Goal: Task Accomplishment & Management: Manage account settings

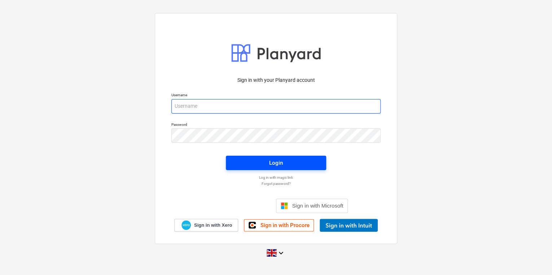
type input "[PERSON_NAME][EMAIL_ADDRESS][PERSON_NAME][DOMAIN_NAME]"
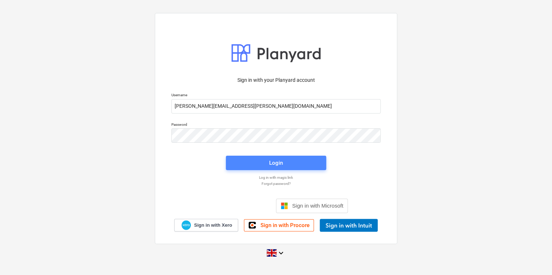
click at [262, 163] on span "Login" at bounding box center [275, 162] width 83 height 9
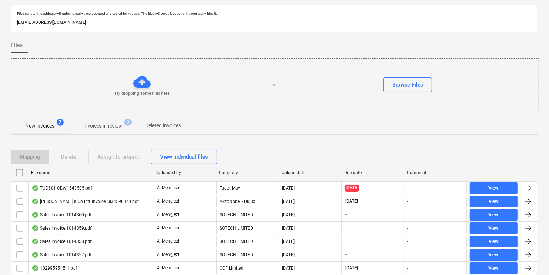
scroll to position [44, 0]
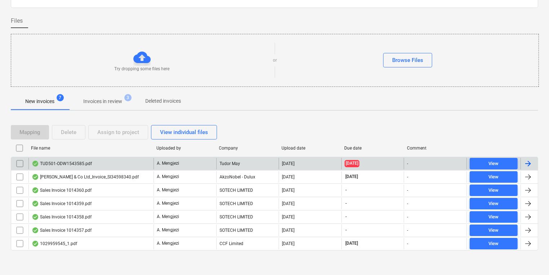
click at [131, 166] on div "TUD501-ODW1543585.pdf" at bounding box center [90, 164] width 125 height 12
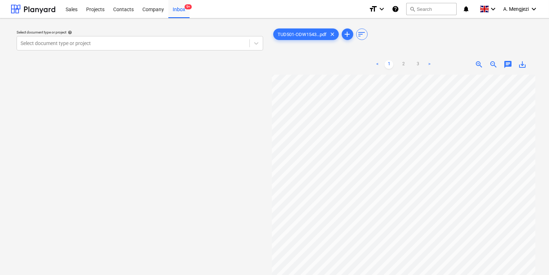
scroll to position [205, 0]
click at [134, 41] on div at bounding box center [133, 43] width 225 height 7
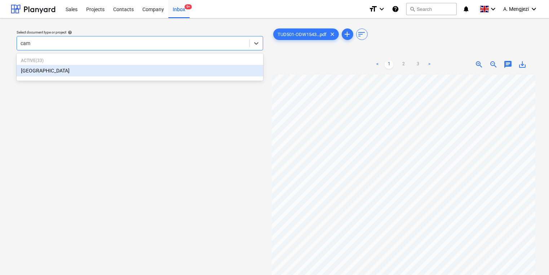
type input "camd"
click at [132, 71] on div "[GEOGRAPHIC_DATA]" at bounding box center [140, 71] width 247 height 12
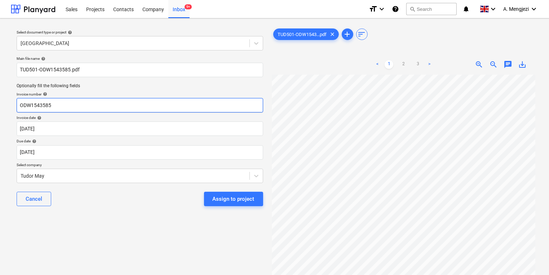
scroll to position [0, 62]
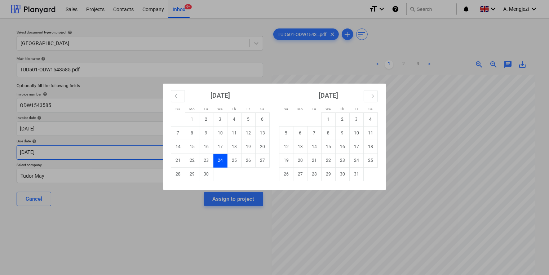
click at [165, 150] on body "Sales Projects Contacts Company Inbox 9+ format_size keyboard_arrow_down help s…" at bounding box center [274, 137] width 549 height 275
click at [360, 171] on td "31" at bounding box center [357, 174] width 14 height 14
type input "[DATE]"
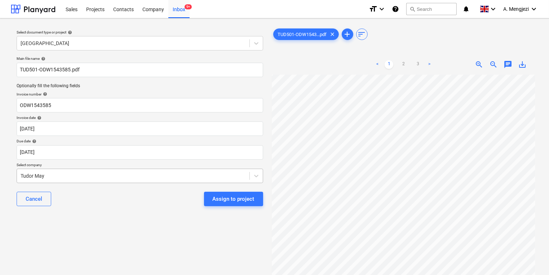
drag, startPoint x: 169, startPoint y: 185, endPoint x: 169, endPoint y: 178, distance: 7.6
click at [169, 185] on div "Main file name help TUD501-ODW1543585.pdf Optionally fill the following fields …" at bounding box center [140, 133] width 252 height 161
click at [170, 176] on body "Sales Projects Contacts Company Inbox 9+ format_size keyboard_arrow_down help s…" at bounding box center [274, 137] width 549 height 275
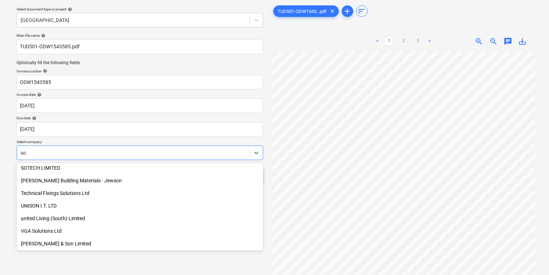
scroll to position [292, 0]
type input "sort"
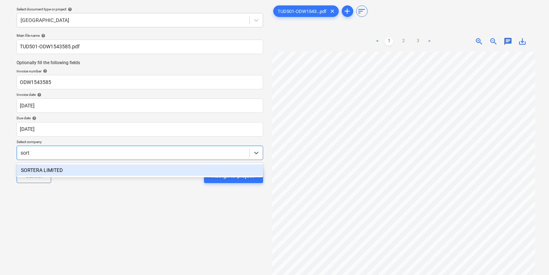
click at [143, 173] on div "SORTERA LIMITED" at bounding box center [140, 170] width 247 height 12
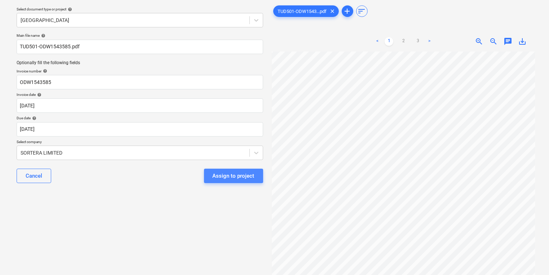
click at [240, 179] on div "Assign to project" at bounding box center [234, 175] width 42 height 9
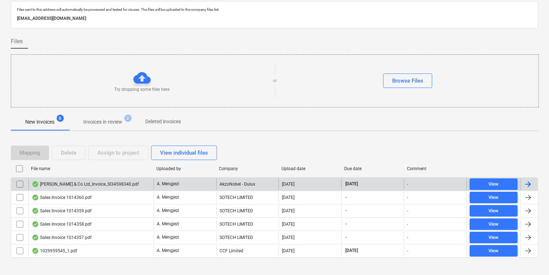
click at [80, 178] on div "[PERSON_NAME] & Co Ltd_Invoice_SI34598340.pdf" at bounding box center [90, 184] width 125 height 12
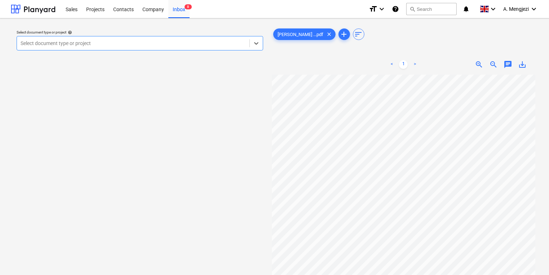
click at [147, 43] on div at bounding box center [133, 43] width 225 height 7
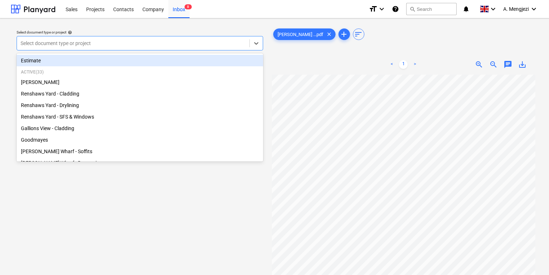
click at [210, 43] on div at bounding box center [133, 43] width 225 height 7
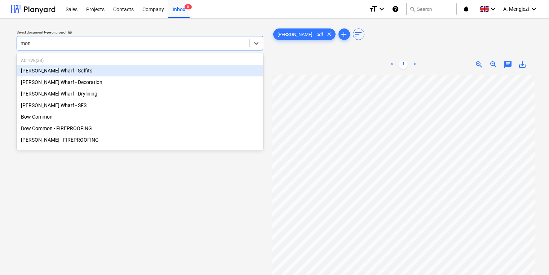
type input "mont"
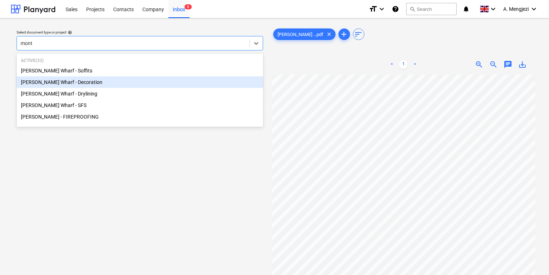
click at [189, 80] on div "[PERSON_NAME] Wharf - Decoration" at bounding box center [140, 82] width 247 height 12
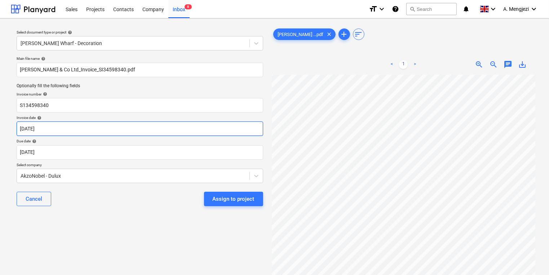
scroll to position [1, 62]
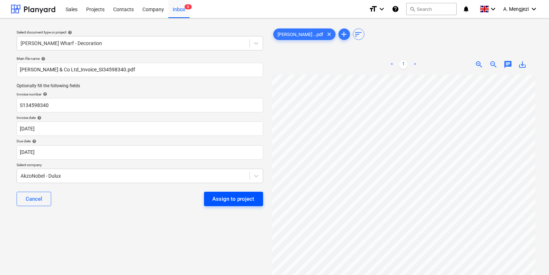
click at [219, 198] on div "Assign to project" at bounding box center [234, 198] width 42 height 9
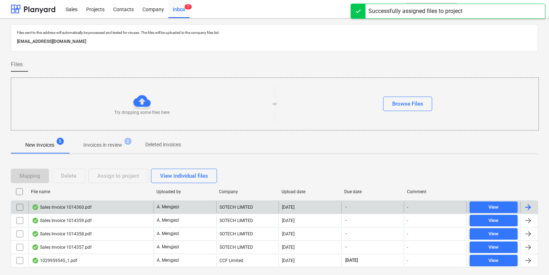
click at [125, 205] on div "Sales Invoice 1014360.pdf" at bounding box center [90, 208] width 125 height 12
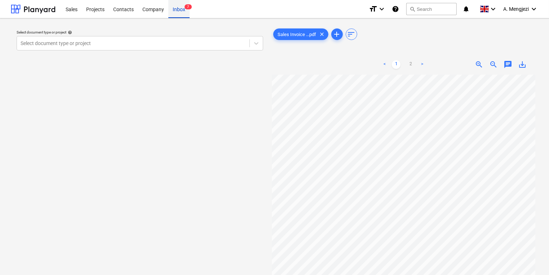
click at [177, 16] on div "Inbox 7" at bounding box center [178, 9] width 21 height 18
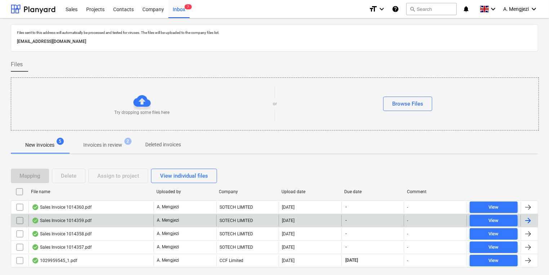
click at [129, 216] on div "Sales Invoice 1014359.pdf" at bounding box center [90, 221] width 125 height 12
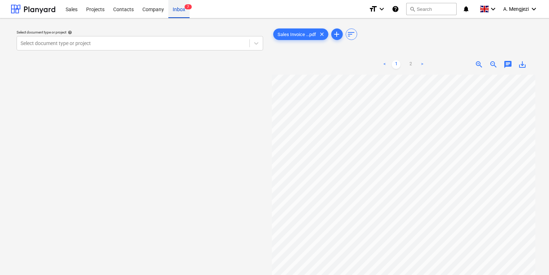
click at [178, 16] on div "Inbox 7" at bounding box center [178, 9] width 21 height 18
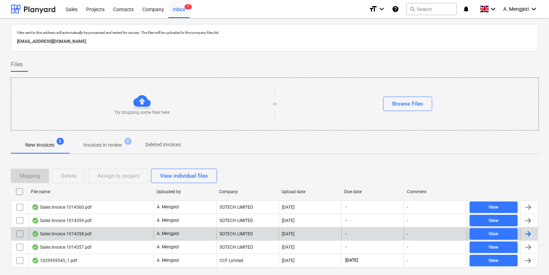
click at [153, 231] on div "Sales Invoice 1014358.pdf" at bounding box center [90, 234] width 125 height 12
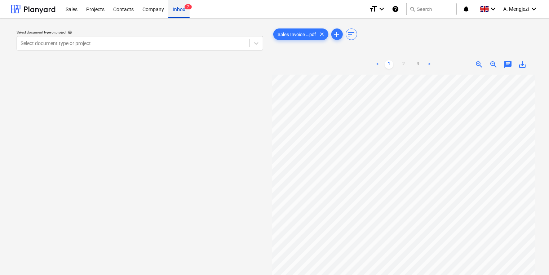
click at [175, 13] on div "Inbox 7" at bounding box center [178, 9] width 21 height 18
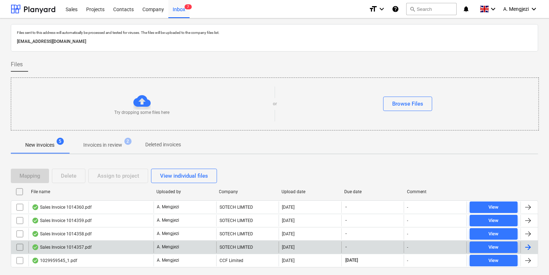
click at [112, 247] on div "Sales Invoice 1014357.pdf" at bounding box center [90, 248] width 125 height 12
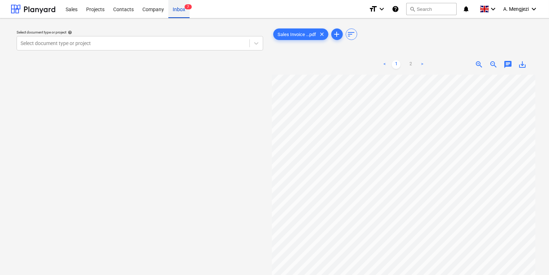
click at [172, 12] on div "Inbox 7" at bounding box center [178, 9] width 21 height 18
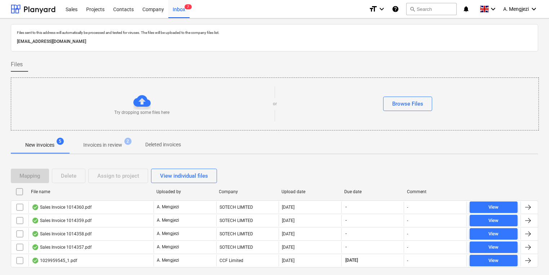
click at [59, 260] on div "1029959545_1.pdf" at bounding box center [54, 261] width 45 height 6
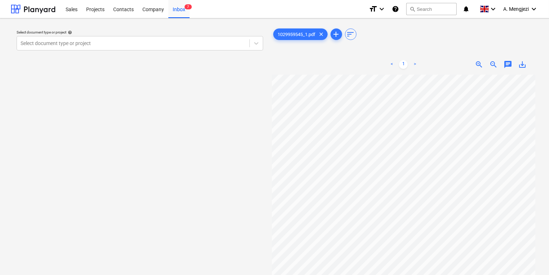
scroll to position [0, 62]
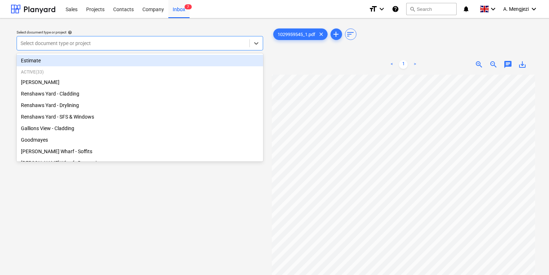
click at [179, 43] on div at bounding box center [133, 43] width 225 height 7
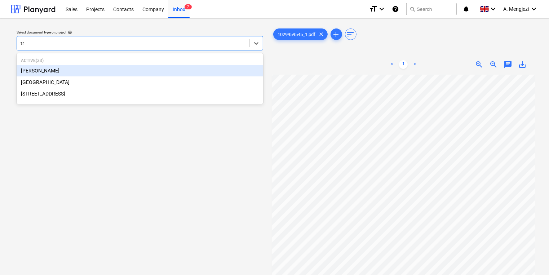
type input "tre"
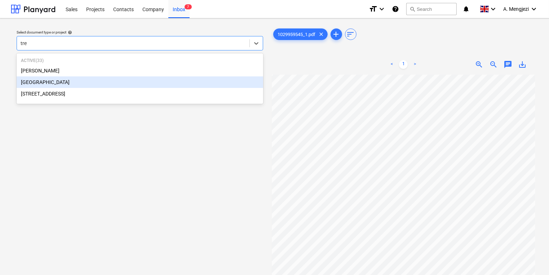
click at [138, 78] on div "[GEOGRAPHIC_DATA]" at bounding box center [140, 82] width 247 height 12
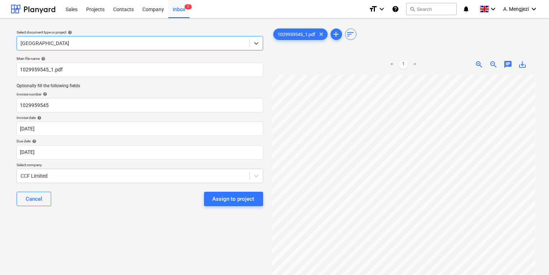
click at [134, 44] on div at bounding box center [133, 43] width 225 height 7
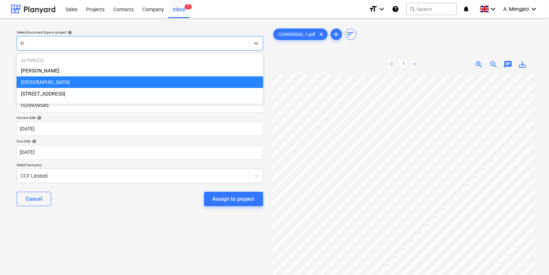
type input "tre"
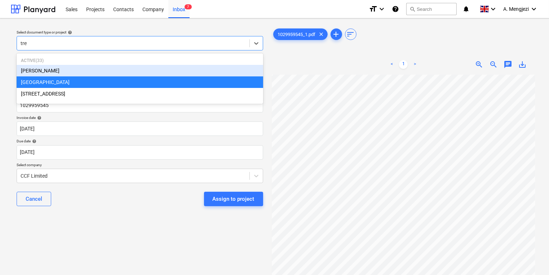
click at [102, 76] on div "[PERSON_NAME]" at bounding box center [140, 71] width 247 height 12
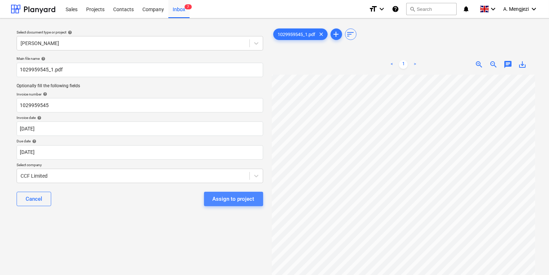
click at [247, 199] on div "Assign to project" at bounding box center [234, 198] width 42 height 9
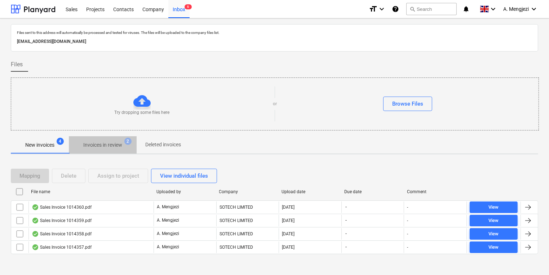
click at [131, 148] on span "Invoices in review 2" at bounding box center [103, 144] width 68 height 13
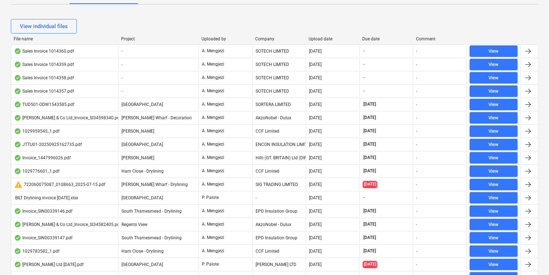
scroll to position [115, 0]
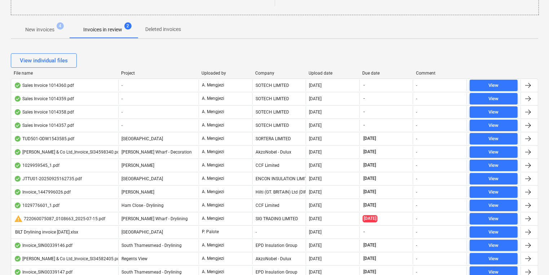
click at [258, 71] on div at bounding box center [252, 73] width 13 height 5
click at [261, 74] on div "Company" at bounding box center [279, 73] width 48 height 5
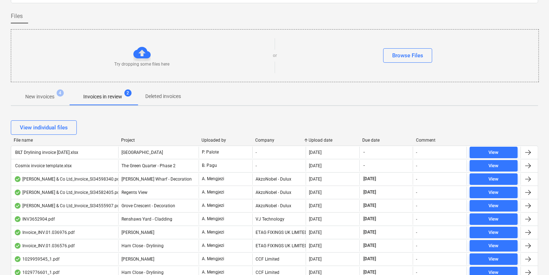
scroll to position [0, 0]
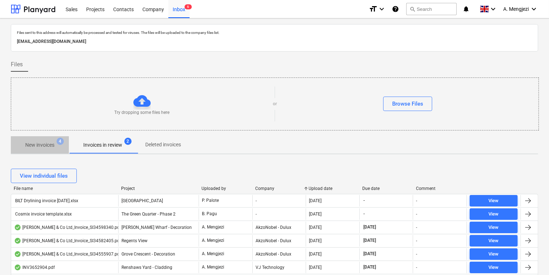
click at [62, 147] on span "New invoices 4" at bounding box center [40, 144] width 58 height 13
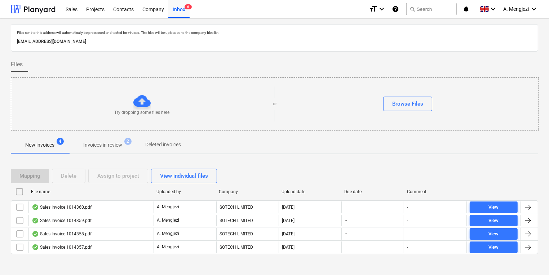
click at [95, 144] on p "Invoices in review" at bounding box center [102, 145] width 39 height 8
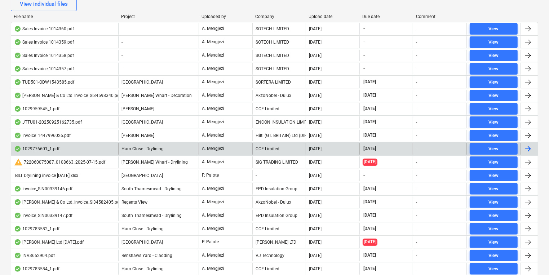
scroll to position [173, 0]
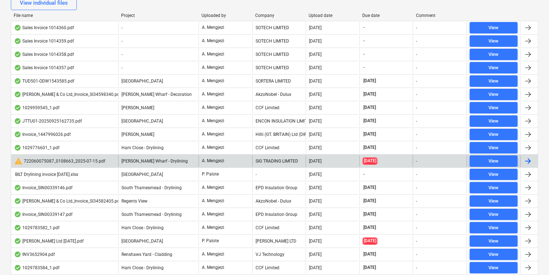
click at [61, 164] on div "warning 722060075087_0108663_2025-07-15.pdf" at bounding box center [64, 161] width 107 height 12
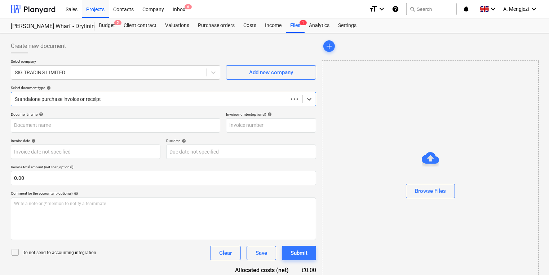
type input "722060075087"
type input "[DATE]"
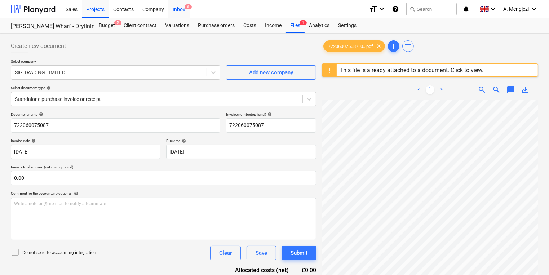
click at [176, 11] on div "Inbox 6" at bounding box center [178, 9] width 21 height 18
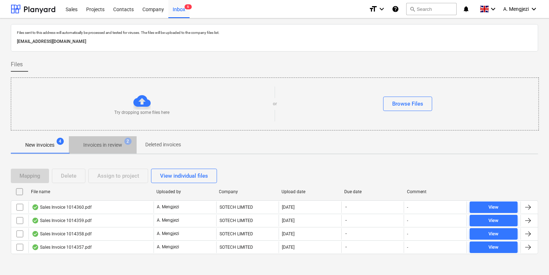
click at [104, 138] on span "Invoices in review 2" at bounding box center [103, 144] width 68 height 13
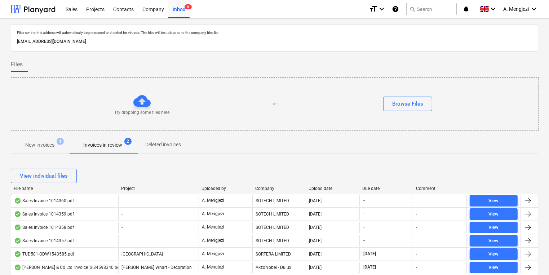
click at [353, 54] on div at bounding box center [274, 55] width 527 height 6
click at [233, 138] on div "New invoices 4 Invoices in review 2 Deleted invoices" at bounding box center [274, 144] width 527 height 17
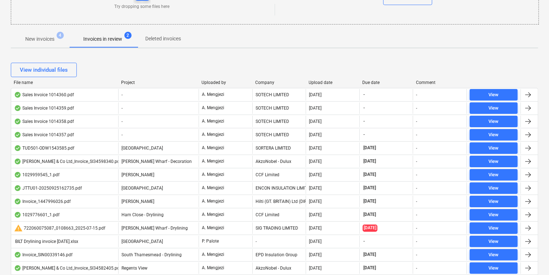
scroll to position [115, 0]
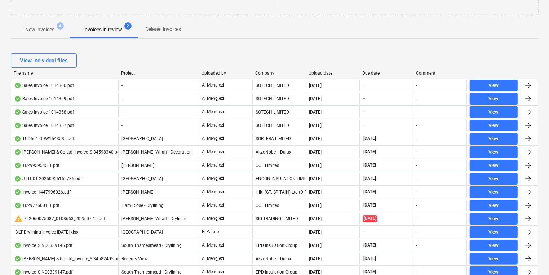
click at [317, 73] on div "Upload date" at bounding box center [333, 73] width 48 height 5
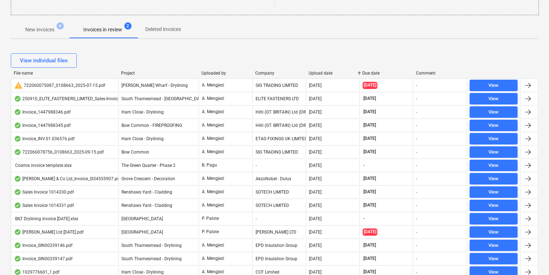
click at [317, 73] on div "Upload date" at bounding box center [333, 73] width 48 height 5
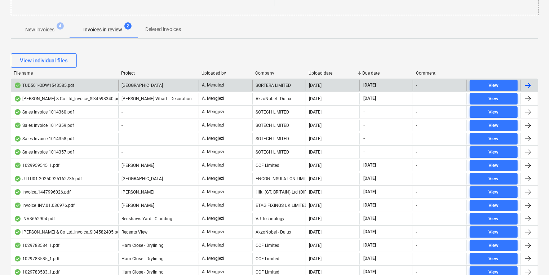
click at [170, 80] on div "[GEOGRAPHIC_DATA]" at bounding box center [158, 86] width 80 height 12
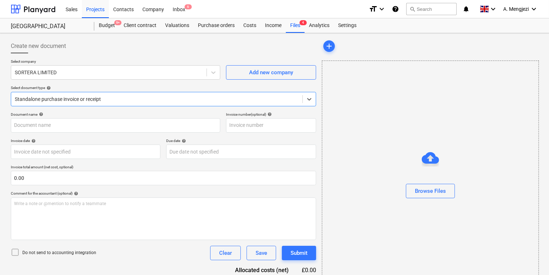
type input "ODW1543585"
type input "[DATE]"
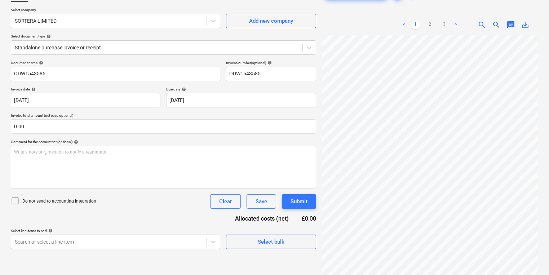
scroll to position [72, 0]
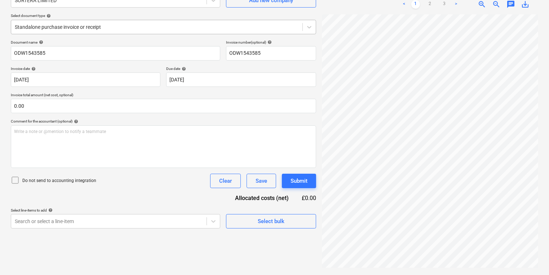
click at [74, 27] on div at bounding box center [157, 26] width 284 height 7
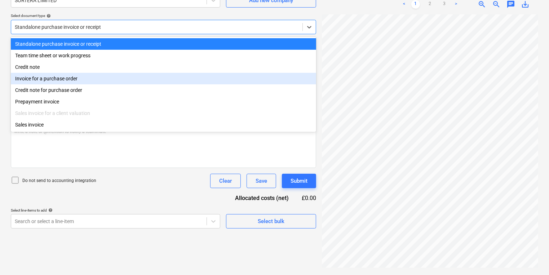
click at [71, 74] on div "Invoice for a purchase order" at bounding box center [163, 79] width 305 height 12
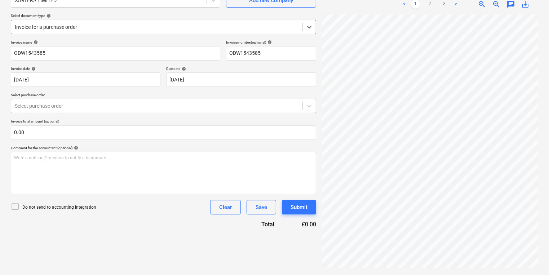
click at [76, 106] on div at bounding box center [157, 105] width 284 height 7
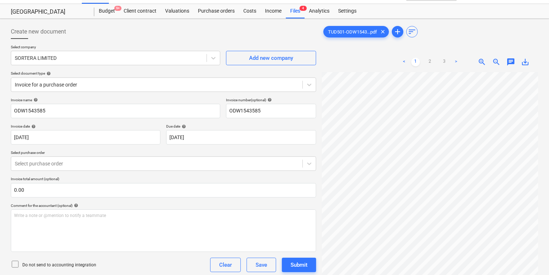
scroll to position [24, 0]
click at [549, 109] on html "Sales Projects Contacts Company Inbox 6 format_size keyboard_arrow_down help se…" at bounding box center [274, 123] width 549 height 275
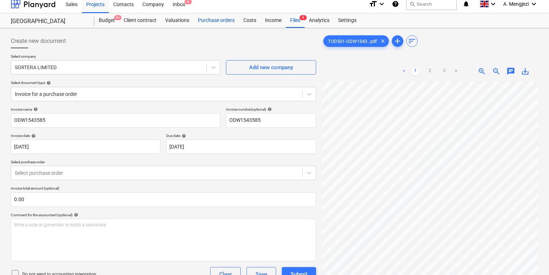
scroll to position [0, 0]
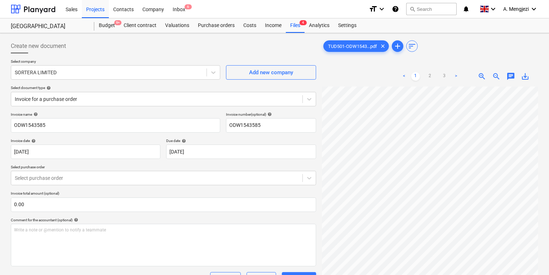
click at [192, 11] on div "Sales Projects Contacts Company Inbox 6" at bounding box center [212, 9] width 302 height 18
click at [183, 9] on div "Inbox 6" at bounding box center [178, 9] width 21 height 18
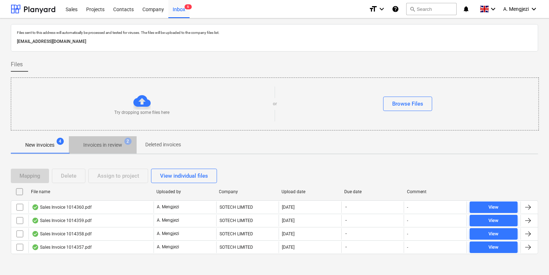
click at [117, 140] on span "Invoices in review 2" at bounding box center [103, 144] width 68 height 13
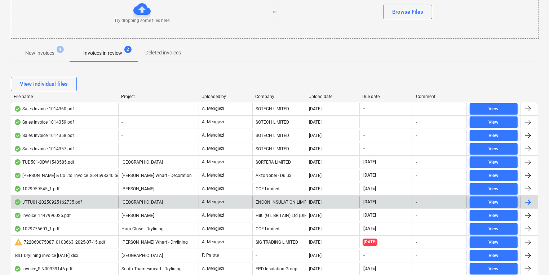
scroll to position [115, 0]
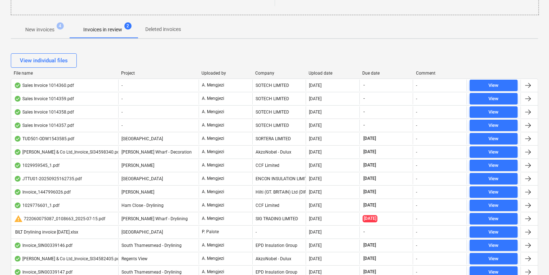
click at [265, 71] on div "Company" at bounding box center [279, 73] width 48 height 5
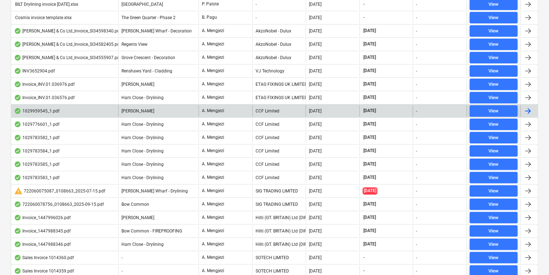
scroll to position [202, 0]
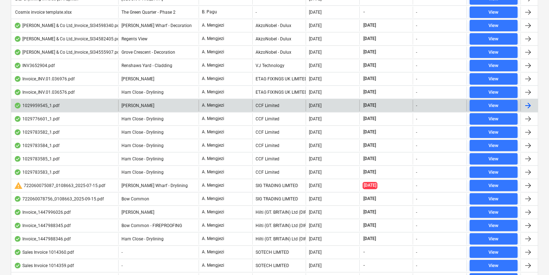
click at [270, 107] on div "CCF Limited" at bounding box center [279, 106] width 54 height 12
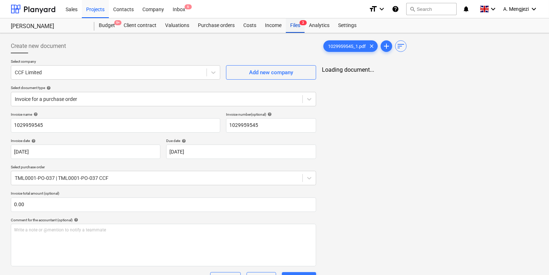
click at [295, 22] on div "Files 3" at bounding box center [295, 25] width 19 height 14
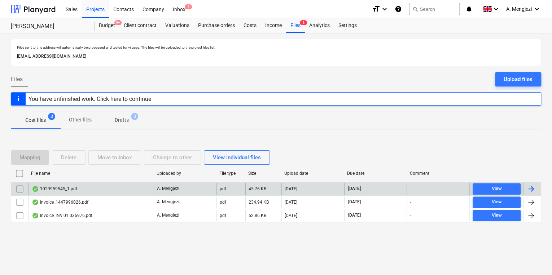
click at [145, 190] on div "1029959545_1.pdf" at bounding box center [90, 189] width 125 height 12
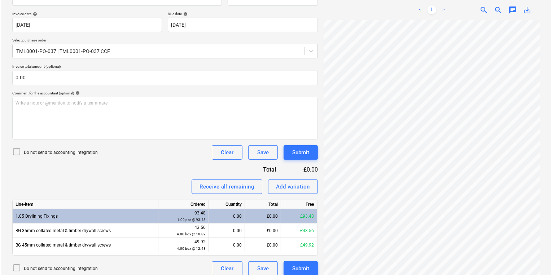
scroll to position [133, 0]
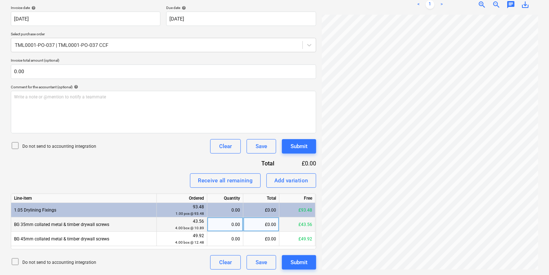
click at [225, 221] on div "0.00" at bounding box center [225, 224] width 30 height 14
type input "4"
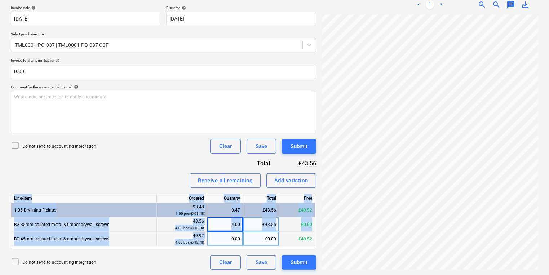
drag, startPoint x: 216, startPoint y: 246, endPoint x: 217, endPoint y: 242, distance: 4.1
click at [217, 242] on div "Line-item Ordered Quantity Total Free 1.05 Drylining Fixings 93.48 1.00 pcs @ 9…" at bounding box center [163, 222] width 305 height 56
click at [218, 240] on div "0.00" at bounding box center [225, 239] width 30 height 14
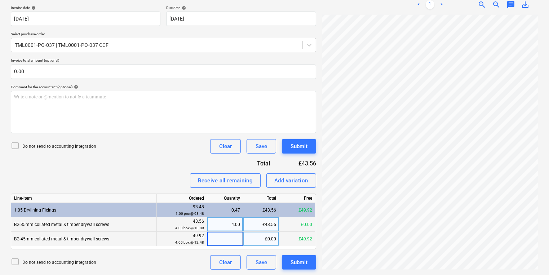
type input "4"
click at [313, 265] on button "Submit" at bounding box center [299, 262] width 34 height 14
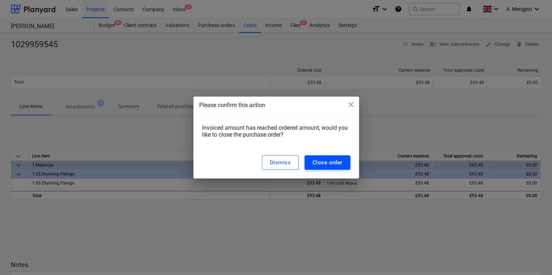
click at [327, 158] on div "Close order" at bounding box center [327, 162] width 30 height 9
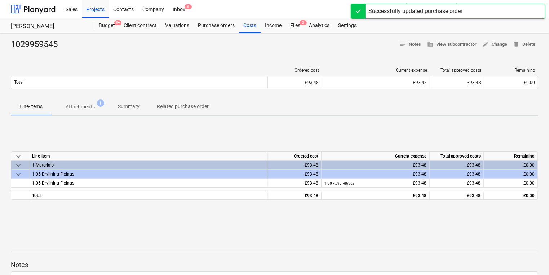
click at [299, 17] on div "Sales Projects Contacts Company Inbox 6" at bounding box center [212, 9] width 302 height 18
click at [299, 25] on div "Files 2" at bounding box center [295, 25] width 19 height 14
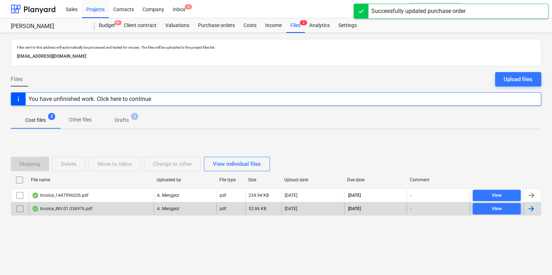
click at [94, 202] on div "Invoice_INV.01.036976.pdf A. Mengjezi pdf 52.86 KB [DATE] [DATE] - View" at bounding box center [276, 209] width 530 height 14
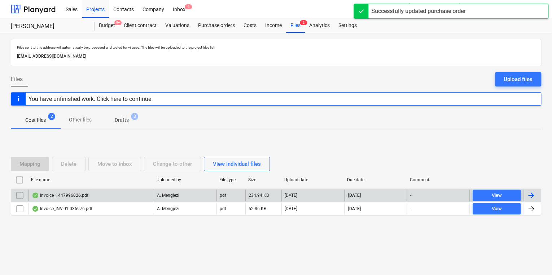
click at [96, 197] on div "Invoice_1447996026.pdf" at bounding box center [90, 196] width 125 height 12
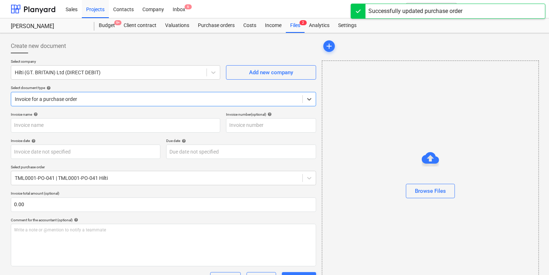
type input "1447996026"
type input "[DATE]"
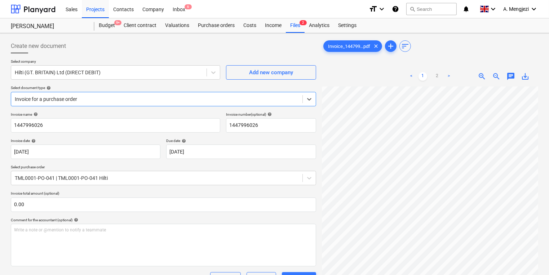
scroll to position [58, 0]
click at [289, 23] on div "Files 2" at bounding box center [295, 25] width 19 height 14
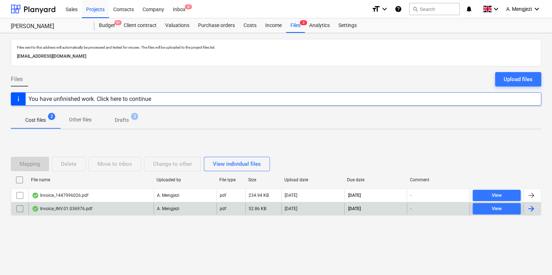
click at [167, 203] on div "A. Mengjezi" at bounding box center [185, 209] width 63 height 12
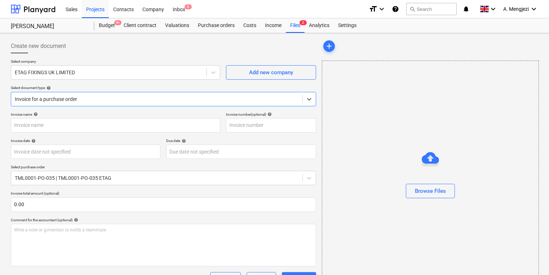
type input "#INV.01.036976"
type input "[DATE]"
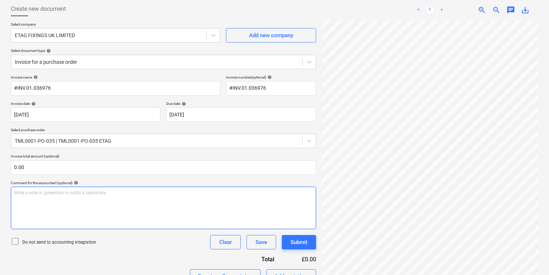
scroll to position [115, 0]
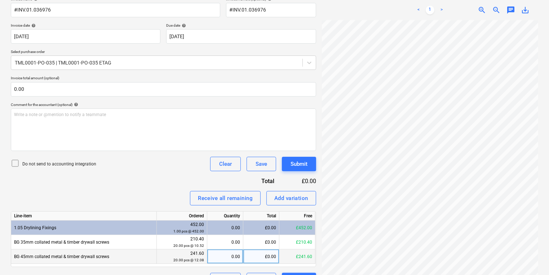
click at [231, 254] on div "0.00" at bounding box center [225, 256] width 30 height 14
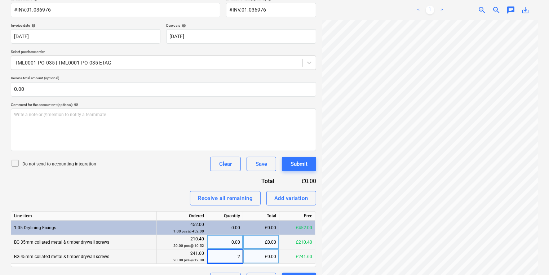
type input "20"
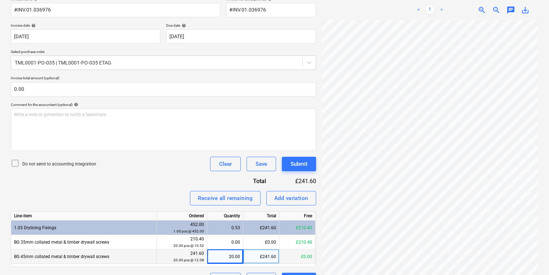
click at [261, 160] on html "Sales Projects Contacts Company Inbox 6 format_size keyboard_arrow_down help se…" at bounding box center [274, 22] width 549 height 275
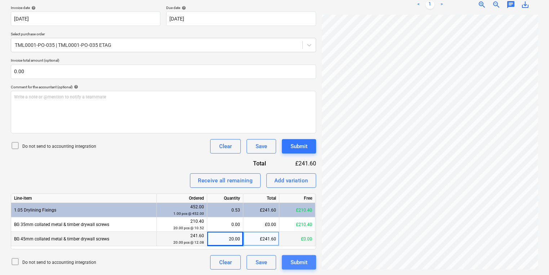
click at [301, 268] on button "Submit" at bounding box center [299, 262] width 34 height 14
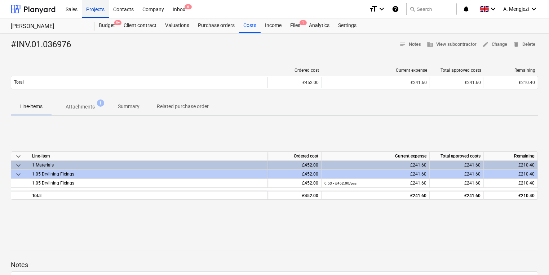
click at [89, 6] on div "Projects" at bounding box center [95, 9] width 27 height 18
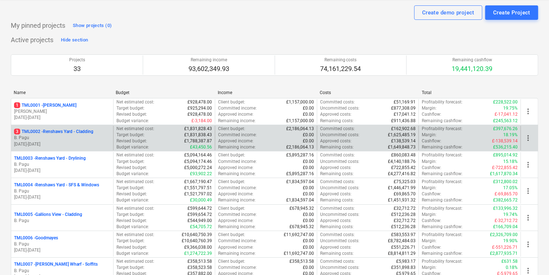
scroll to position [29, 0]
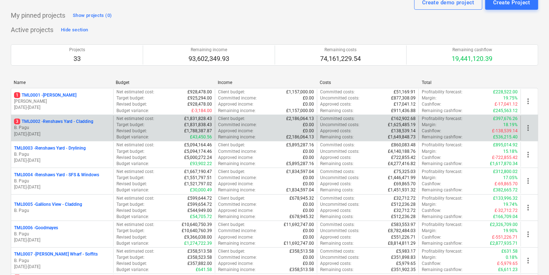
click at [72, 115] on div "3 TML0002 - Renshaws Yard - Cladding B. Pagu [DATE] - [DATE] Net estimated cost…" at bounding box center [274, 128] width 527 height 27
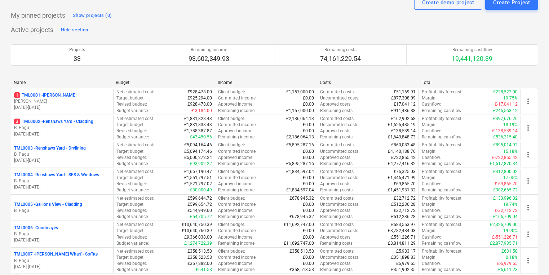
click at [88, 123] on p "3 TML0002 - Renshaws Yard - Cladding" at bounding box center [53, 122] width 79 height 6
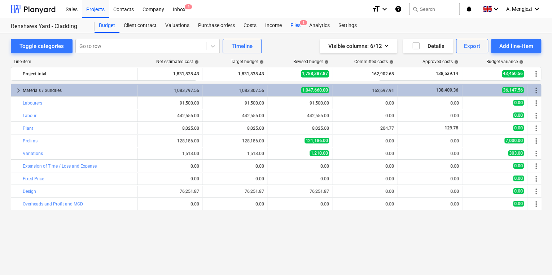
click at [291, 25] on div "Files 3" at bounding box center [295, 25] width 19 height 14
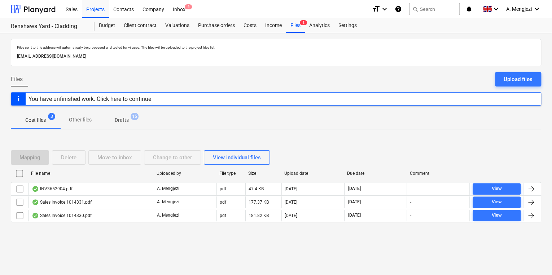
click at [133, 180] on div "File name Uploaded by File type Size Upload date Due date Comment" at bounding box center [276, 175] width 530 height 14
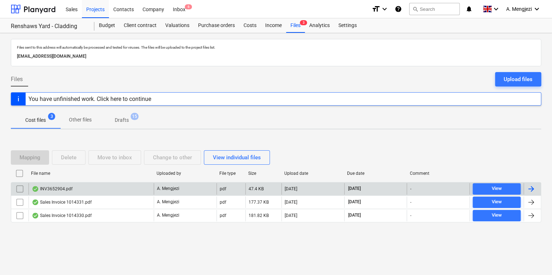
click at [133, 185] on div "INV3652904.pdf" at bounding box center [90, 189] width 125 height 12
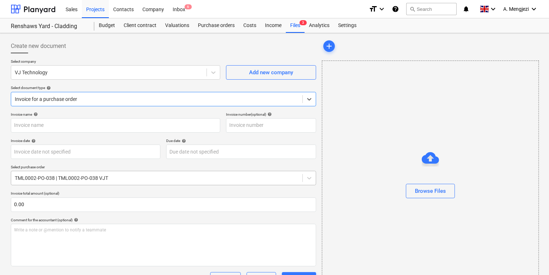
type input "INV3652904"
type input "[DATE]"
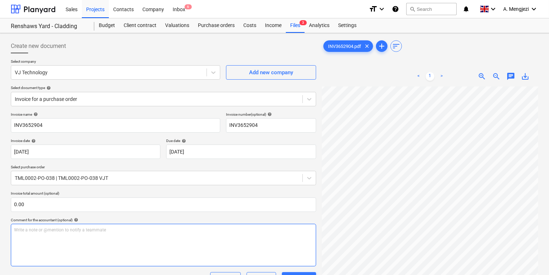
scroll to position [119, 0]
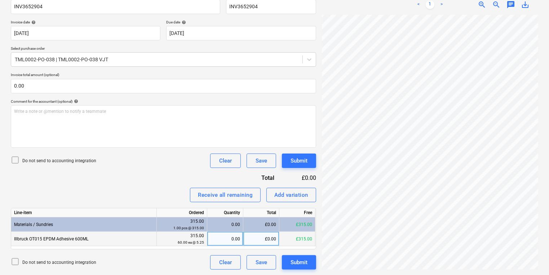
click at [230, 241] on div "0.00" at bounding box center [225, 239] width 30 height 14
type input "60"
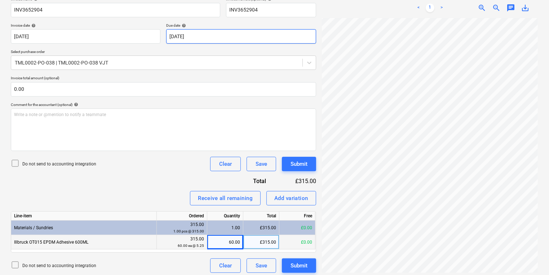
scroll to position [0, 0]
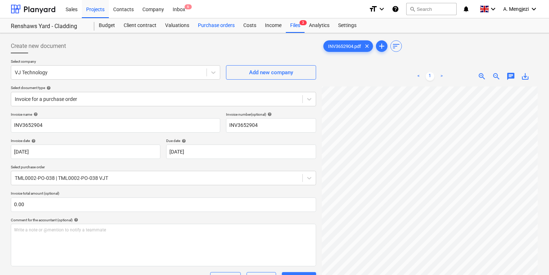
click at [216, 29] on div "Purchase orders" at bounding box center [216, 25] width 45 height 14
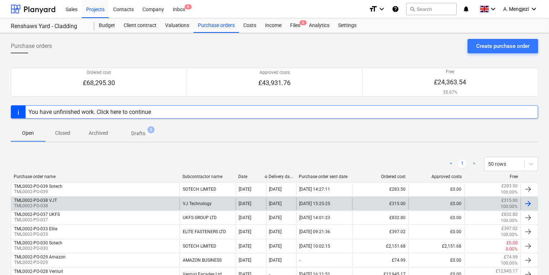
click at [71, 207] on div "TML0002-PO-038 VJT TML0002-PO-038" at bounding box center [95, 204] width 168 height 12
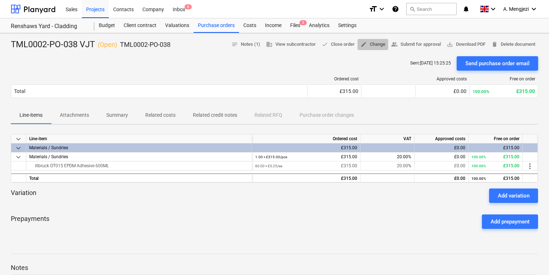
click at [360, 46] on span "edit" at bounding box center [363, 44] width 6 height 6
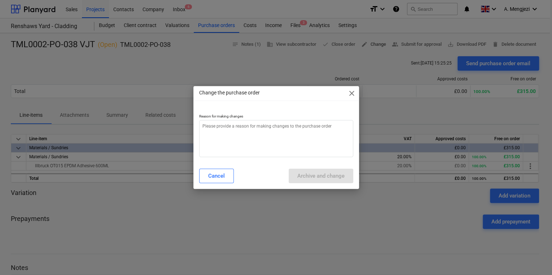
type textarea "x"
click at [243, 143] on textarea at bounding box center [276, 138] width 154 height 37
type textarea "P"
type textarea "x"
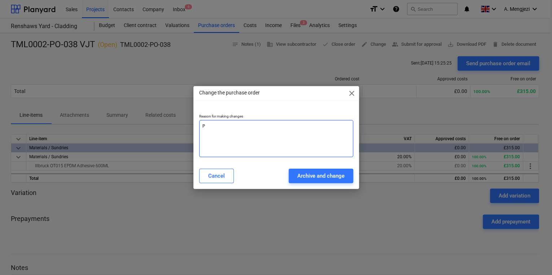
type textarea "PR"
type textarea "x"
type textarea "PRI"
type textarea "x"
type textarea "PRIC"
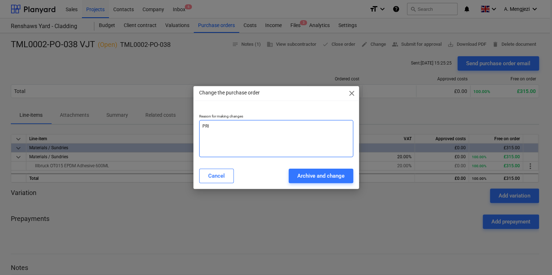
type textarea "x"
type textarea "PRICE"
type textarea "x"
type textarea "PRICE"
type textarea "x"
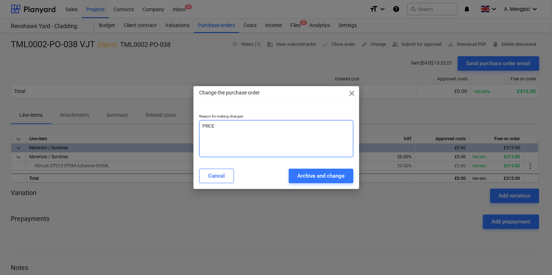
type textarea "PRICE C"
type textarea "x"
type textarea "PRICE CH"
type textarea "x"
type textarea "PRICE CHA"
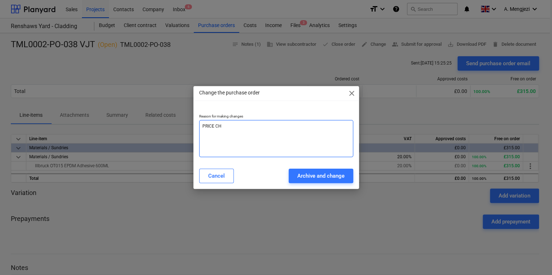
type textarea "x"
type textarea "[PERSON_NAME]"
type textarea "x"
type textarea "[PERSON_NAME]"
type textarea "x"
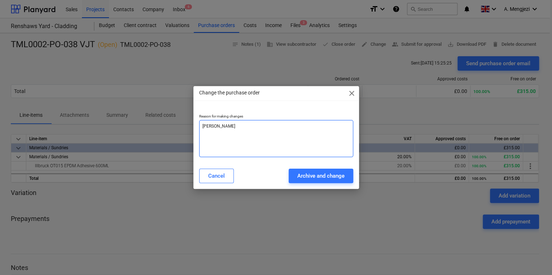
type textarea "PRICE CHANGE"
type textarea "x"
type textarea "PRICE CHANGE"
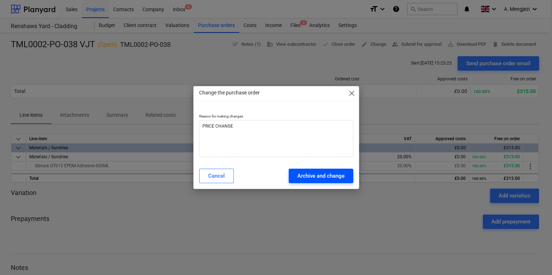
click at [304, 169] on button "Archive and change" at bounding box center [320, 176] width 65 height 14
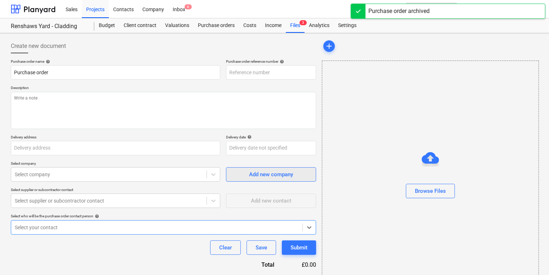
type textarea "x"
type input "TML0002-PO-038 VJT"
type input "TML0002-PO-038"
type textarea "Site contact Pedzi [PHONE_NUMBER]"
type input "Dandara Living, [STREET_ADDRESS][PERSON_NAME]"
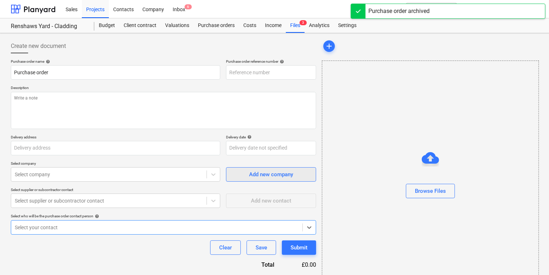
type input "[DATE]"
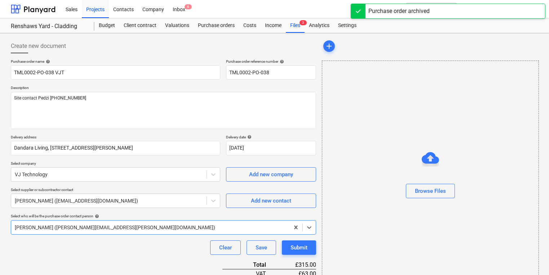
type textarea "x"
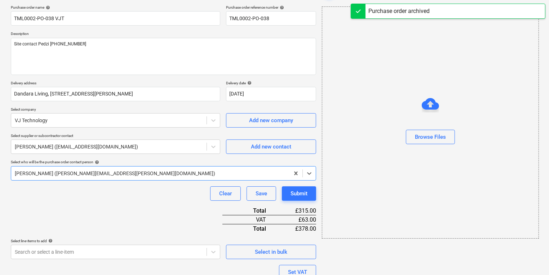
scroll to position [120, 0]
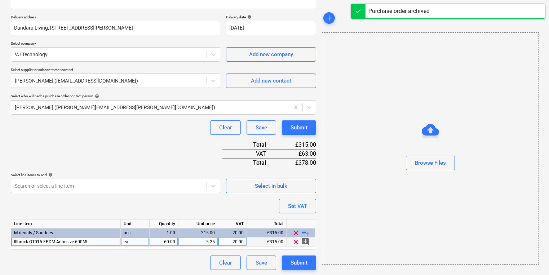
click at [212, 243] on div "5.25" at bounding box center [198, 242] width 34 height 9
type input "5.249"
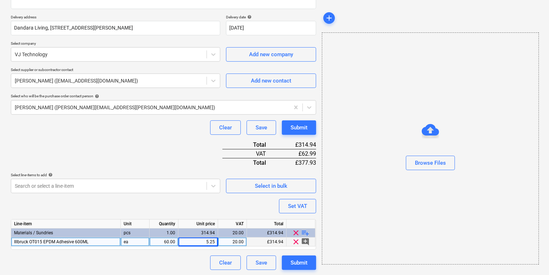
click at [213, 241] on div "5.25" at bounding box center [198, 242] width 34 height 9
click at [217, 241] on input "5.249" at bounding box center [197, 242] width 39 height 9
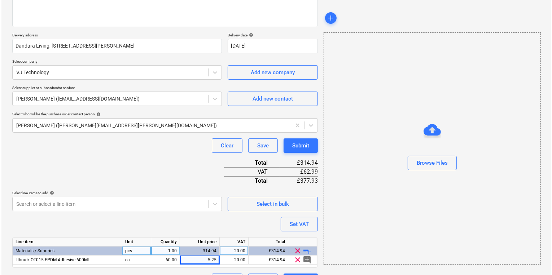
scroll to position [115, 0]
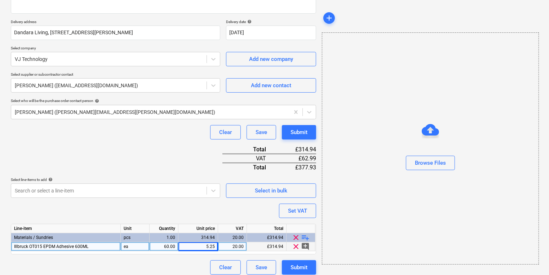
click at [214, 248] on div "5.25" at bounding box center [198, 246] width 34 height 9
type textarea "x"
click at [215, 248] on input "5.249" at bounding box center [197, 246] width 39 height 9
type input "5.24975"
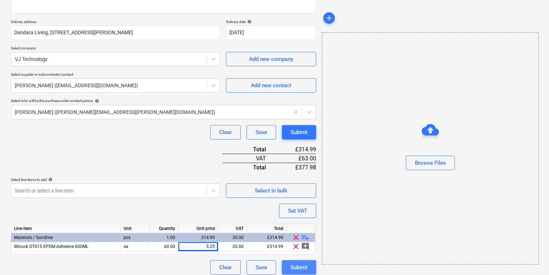
click at [285, 269] on button "Submit" at bounding box center [299, 267] width 34 height 14
type textarea "x"
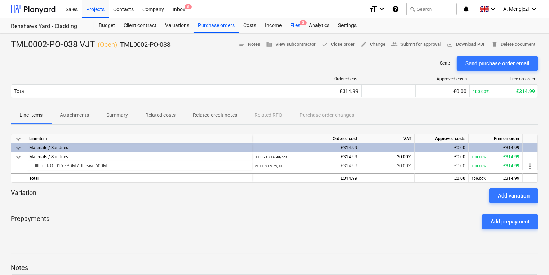
click at [299, 26] on div "Files 3" at bounding box center [295, 25] width 19 height 14
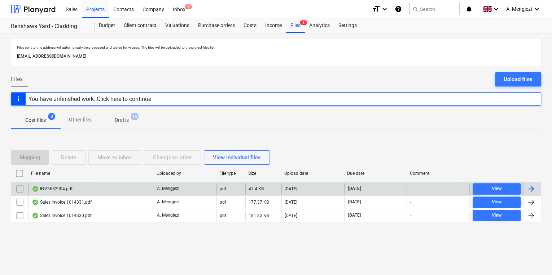
click at [76, 193] on div "INV3652904.pdf" at bounding box center [90, 189] width 125 height 12
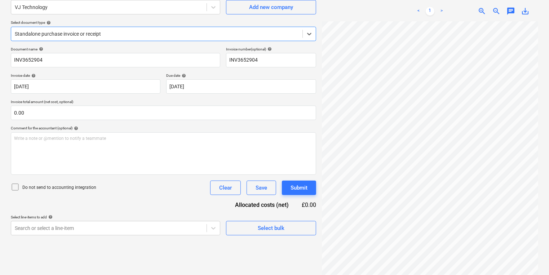
scroll to position [72, 0]
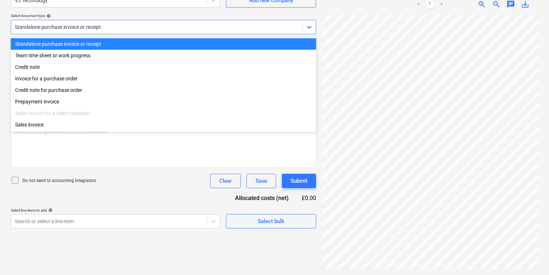
click at [167, 27] on div at bounding box center [157, 26] width 284 height 7
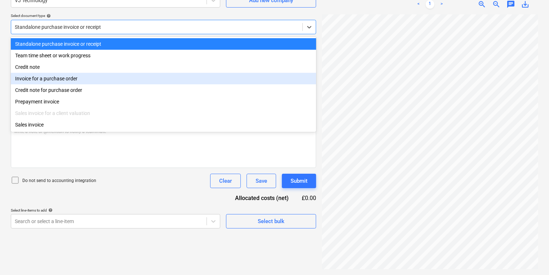
click at [142, 80] on div "Invoice for a purchase order" at bounding box center [163, 79] width 305 height 12
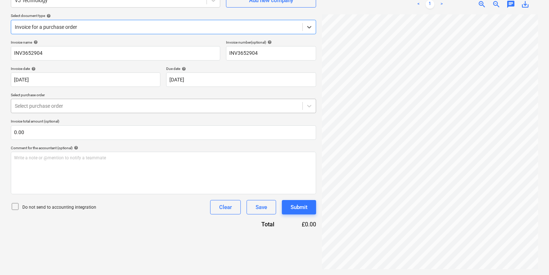
click at [135, 103] on div at bounding box center [157, 105] width 284 height 7
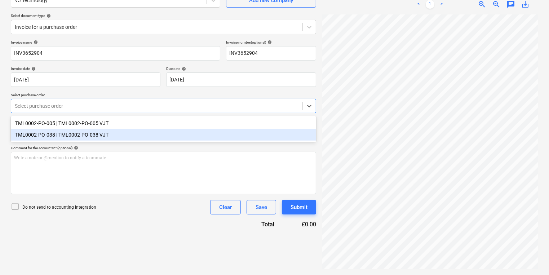
click at [142, 134] on div "TML0002-PO-038 | TML0002-PO-038 VJT" at bounding box center [163, 135] width 305 height 12
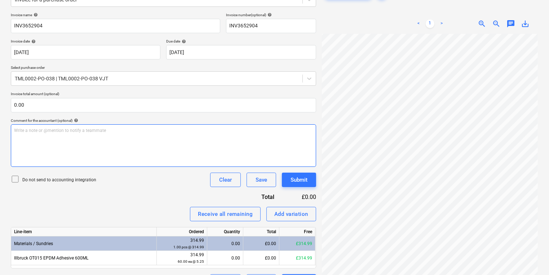
scroll to position [119, 0]
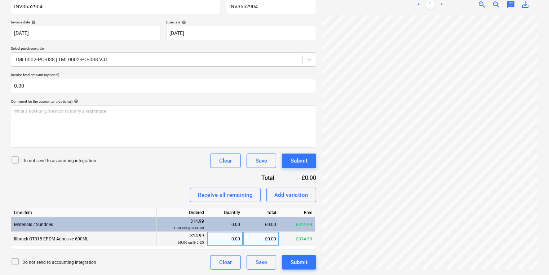
click at [230, 238] on div "0.00" at bounding box center [225, 239] width 30 height 14
type input "600"
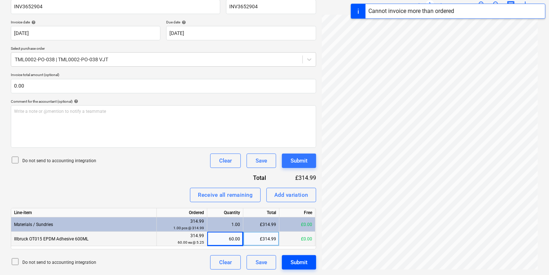
click at [311, 262] on button "Submit" at bounding box center [299, 262] width 34 height 14
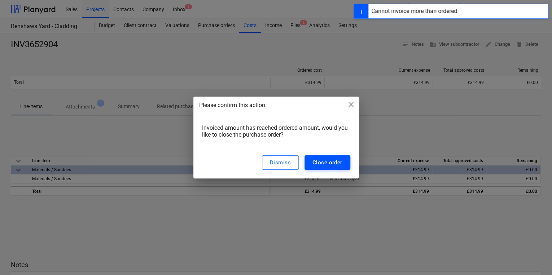
click at [337, 159] on div "Close order" at bounding box center [327, 162] width 30 height 9
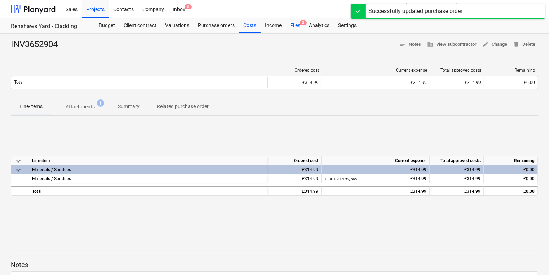
click at [294, 27] on div "Files 2" at bounding box center [295, 25] width 19 height 14
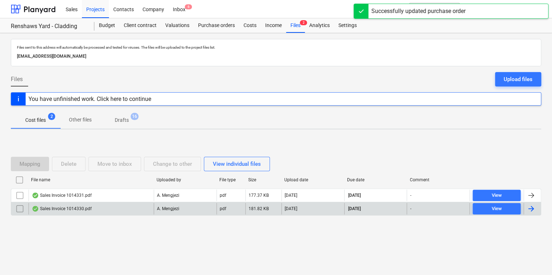
click at [75, 206] on div "Sales Invoice 1014330.pdf" at bounding box center [62, 209] width 60 height 6
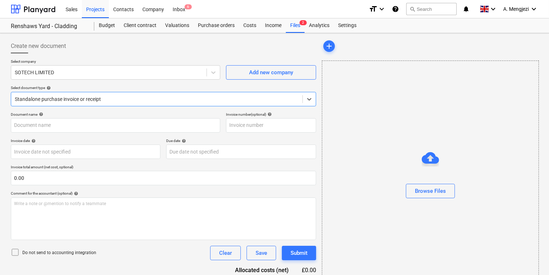
type input "1014330"
type input "[DATE]"
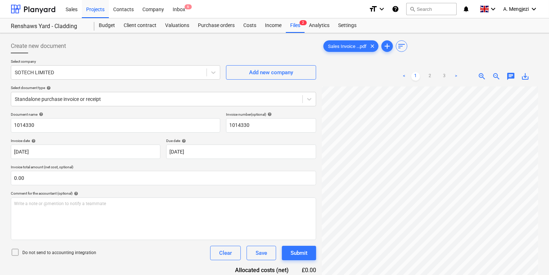
scroll to position [25, 94]
click at [186, 5] on span "6" at bounding box center [188, 6] width 7 height 5
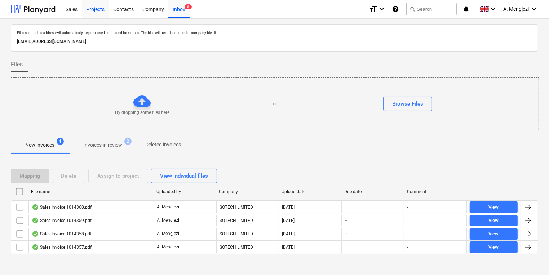
click at [96, 14] on div "Projects" at bounding box center [95, 9] width 27 height 18
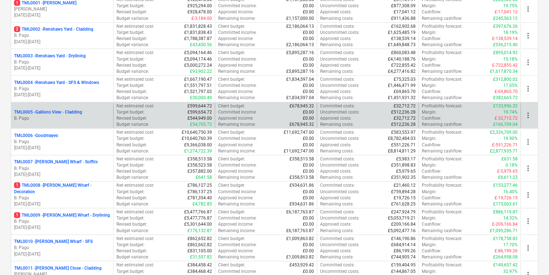
scroll to position [173, 0]
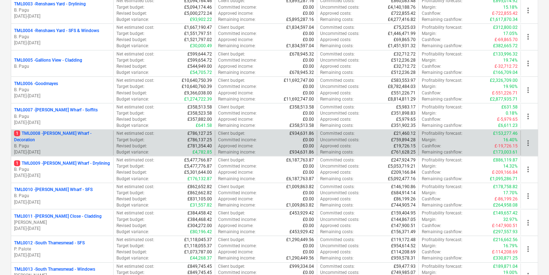
click at [87, 149] on p "[DATE] - [DATE]" at bounding box center [62, 152] width 96 height 6
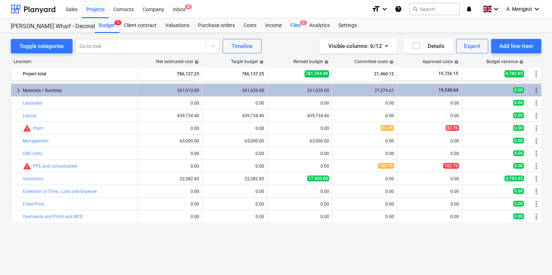
click at [294, 25] on div "Files 1" at bounding box center [295, 25] width 19 height 14
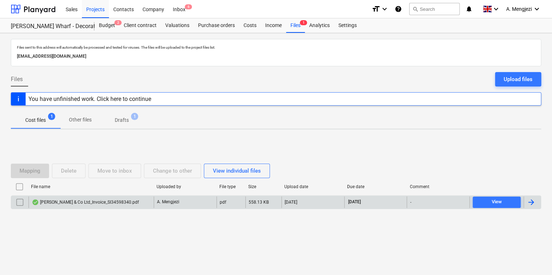
click at [209, 203] on div "A. Mengjezi" at bounding box center [185, 202] width 63 height 12
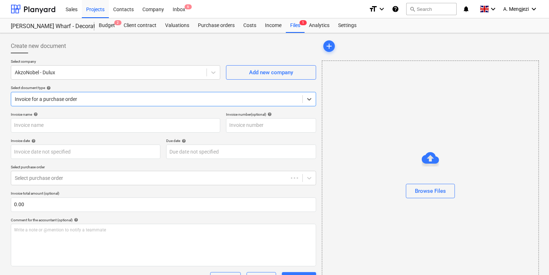
type input "S134598340"
type input "[DATE]"
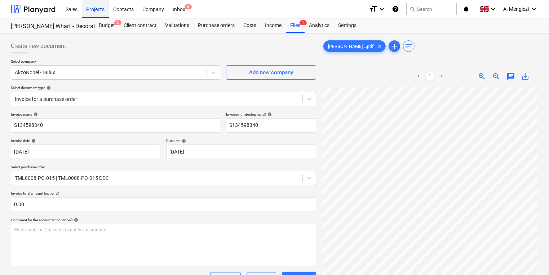
click at [105, 11] on div "Projects" at bounding box center [95, 9] width 27 height 18
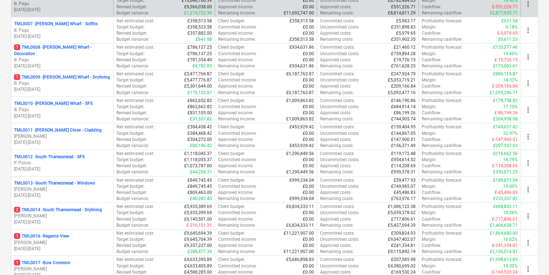
scroll to position [260, 0]
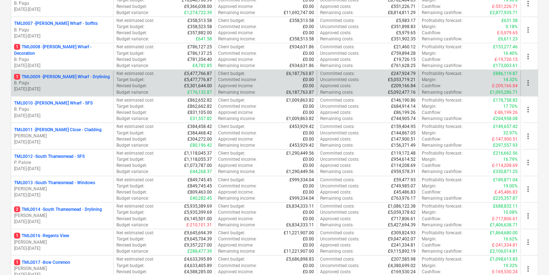
click at [72, 78] on p "1 TML0009 - [PERSON_NAME] Wharf - Drylining" at bounding box center [62, 77] width 96 height 6
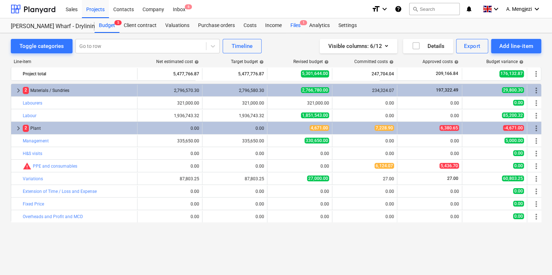
click at [298, 28] on div "Files 1" at bounding box center [295, 25] width 19 height 14
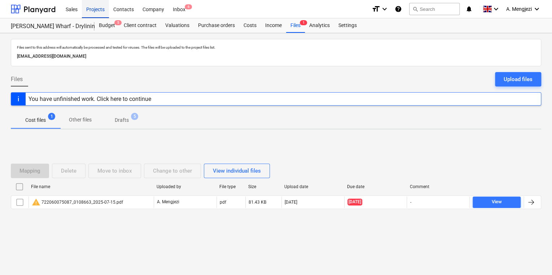
click at [96, 10] on div "Projects" at bounding box center [95, 9] width 27 height 18
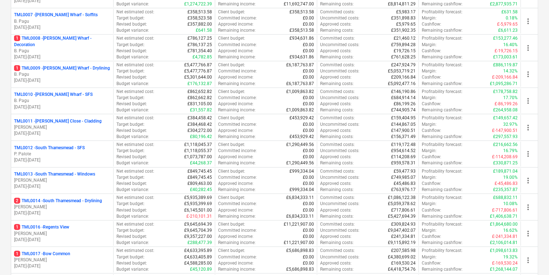
scroll to position [317, 0]
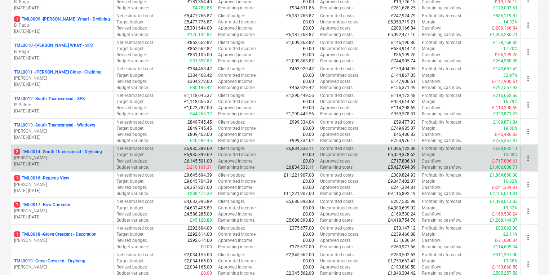
click at [100, 153] on p "2 TML0014 - [GEOGRAPHIC_DATA] - Drylining" at bounding box center [58, 152] width 88 height 6
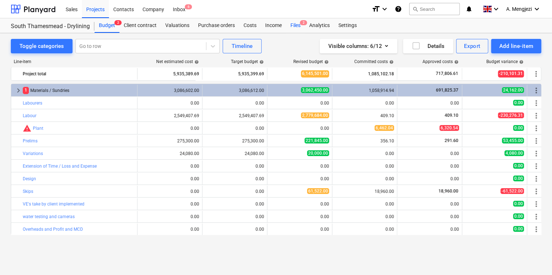
click at [293, 28] on div "Files 2" at bounding box center [295, 25] width 19 height 14
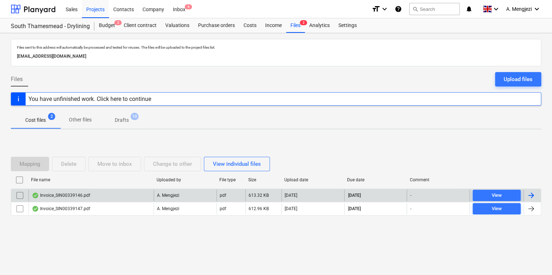
click at [111, 193] on div "Invoice_SIN00339146.pdf" at bounding box center [90, 196] width 125 height 12
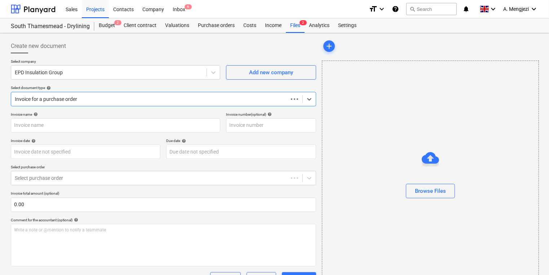
type input "SIN00339146"
type input "[DATE]"
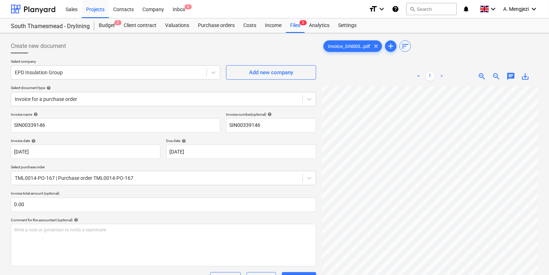
scroll to position [0, 101]
click at [99, 6] on div "Projects" at bounding box center [95, 9] width 27 height 18
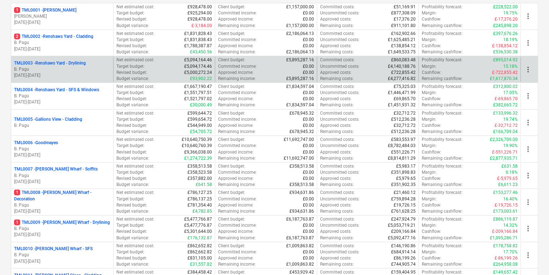
scroll to position [144, 0]
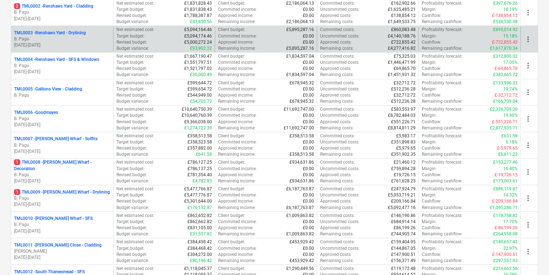
click at [88, 183] on div "1 TML0008 - [PERSON_NAME] Wharf - Decoration B. Pagu [DATE] - [DATE] Net estima…" at bounding box center [274, 171] width 527 height 27
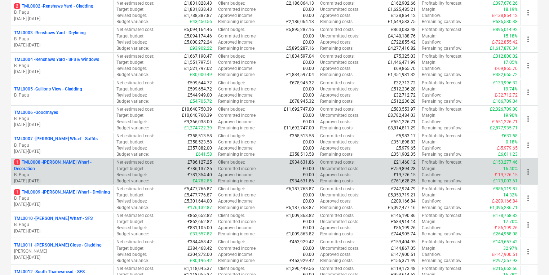
click at [134, 173] on p "Revised budget :" at bounding box center [131, 175] width 31 height 6
click at [92, 167] on p "1 TML0008 - [PERSON_NAME] Wharf - Decoration" at bounding box center [62, 165] width 96 height 12
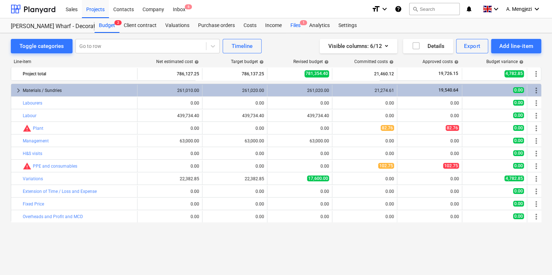
click at [294, 23] on div "Files 1" at bounding box center [295, 25] width 19 height 14
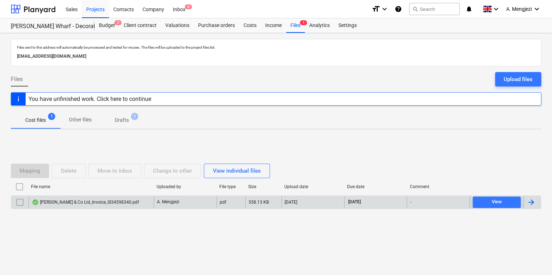
click at [142, 202] on div "[PERSON_NAME] & Co Ltd_Invoice_SI34598340.pdf" at bounding box center [90, 202] width 125 height 12
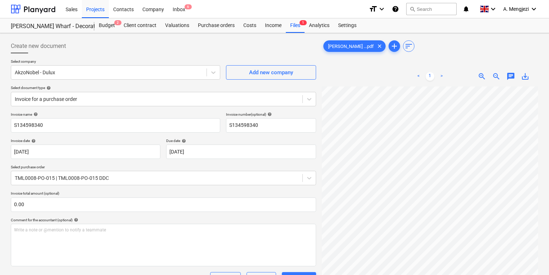
scroll to position [153, 65]
click at [80, 9] on div "Sales" at bounding box center [71, 9] width 21 height 18
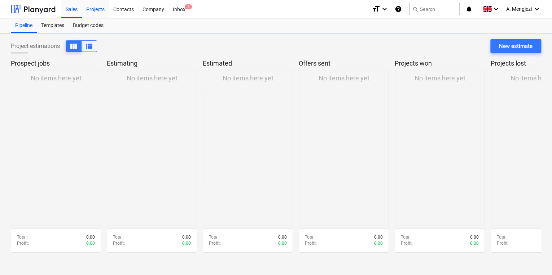
click at [93, 8] on div "Projects" at bounding box center [95, 9] width 27 height 18
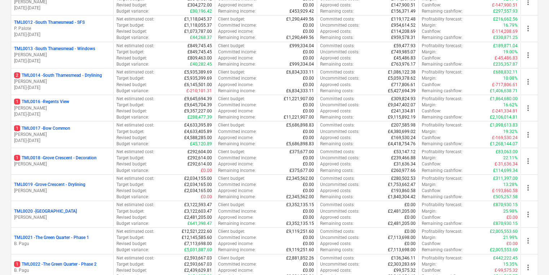
scroll to position [404, 0]
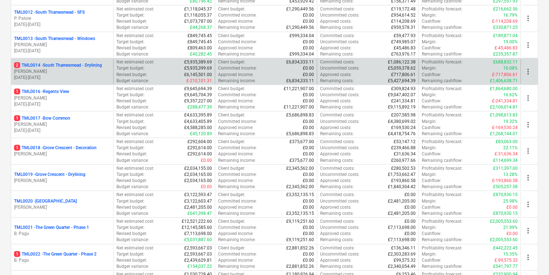
click at [94, 64] on p "2 TML0014 - [GEOGRAPHIC_DATA] - Drylining" at bounding box center [58, 65] width 88 height 6
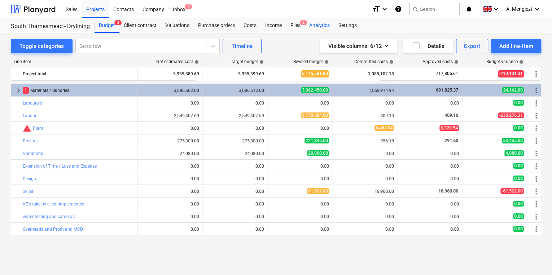
drag, startPoint x: 318, startPoint y: 23, endPoint x: 301, endPoint y: 24, distance: 16.2
click at [317, 23] on div "Analytics" at bounding box center [319, 25] width 29 height 14
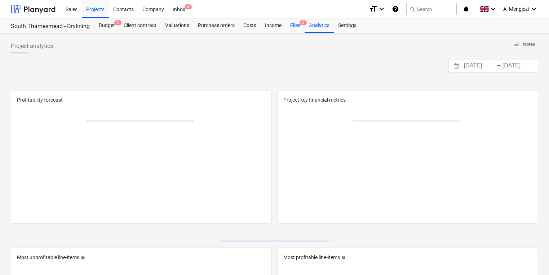
click at [298, 24] on div "Files 2" at bounding box center [295, 25] width 19 height 14
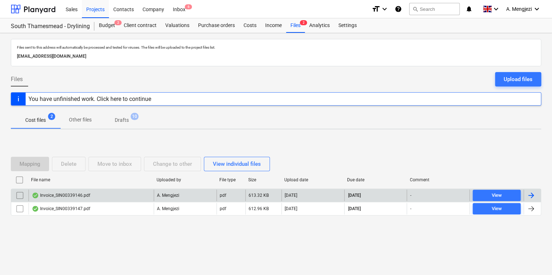
click at [123, 195] on div "Invoice_SIN00339146.pdf" at bounding box center [90, 196] width 125 height 12
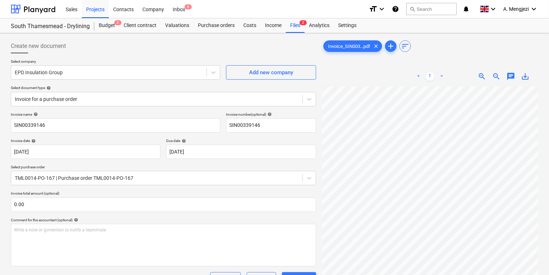
scroll to position [5, 109]
click at [304, 182] on div "Create new document Select company EPD Insulation Group Add new company Select …" at bounding box center [274, 220] width 533 height 369
click at [291, 21] on div "Files 2" at bounding box center [295, 25] width 19 height 14
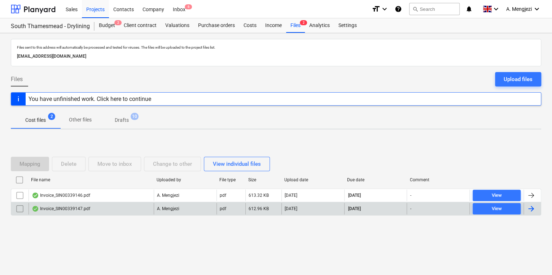
click at [141, 213] on div "Invoice_SIN00339147.pdf" at bounding box center [90, 209] width 125 height 12
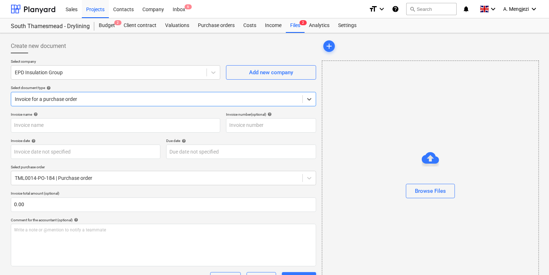
type input "SIN00339147"
type input "[DATE]"
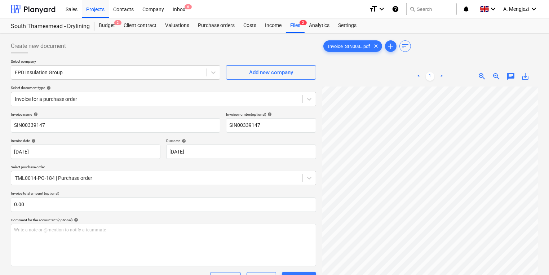
scroll to position [9, 109]
click at [227, 172] on div "Create new document Select company EPD Insulation Group Add new company Select …" at bounding box center [274, 213] width 533 height 355
click at [89, 7] on div "Projects" at bounding box center [95, 9] width 27 height 18
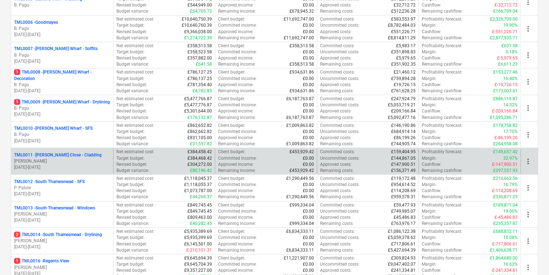
scroll to position [288, 0]
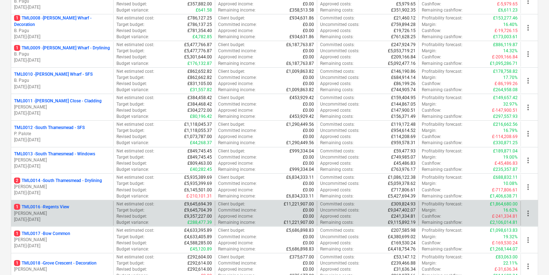
click at [120, 215] on p "Revised budget :" at bounding box center [131, 216] width 31 height 6
click at [74, 214] on p "[PERSON_NAME]" at bounding box center [62, 214] width 96 height 6
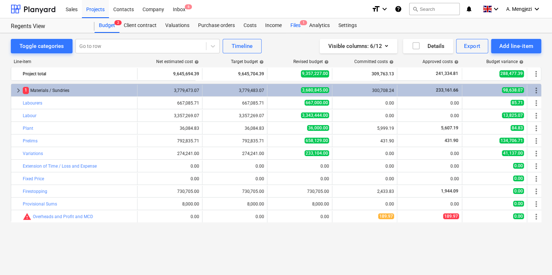
click at [288, 28] on div "Files 1" at bounding box center [295, 25] width 19 height 14
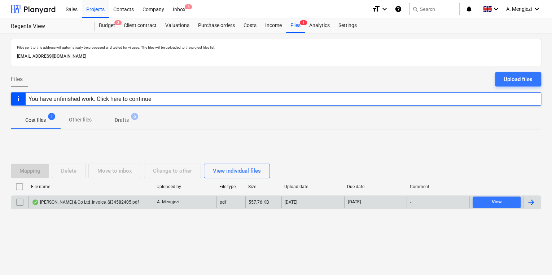
click at [177, 196] on div "[PERSON_NAME] & Co Ltd_Invoice_SI34582405.pdf A. Mengjezi pdf 557.76 KB [DATE] …" at bounding box center [276, 202] width 530 height 14
click at [177, 199] on p "A. Mengjezi" at bounding box center [168, 202] width 22 height 6
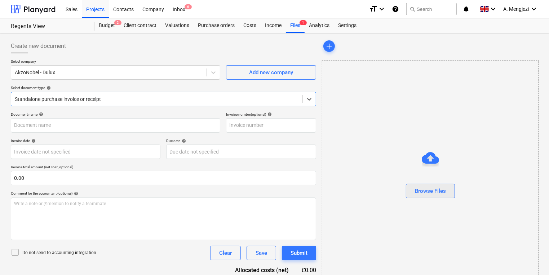
type input "S134582405"
type input "[DATE]"
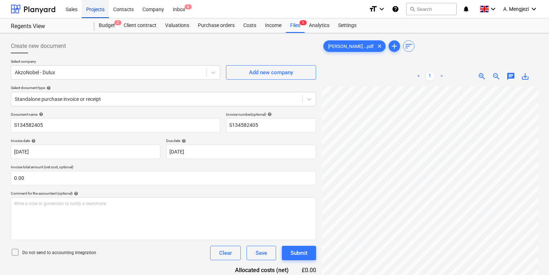
click at [95, 12] on div "Projects" at bounding box center [95, 9] width 27 height 18
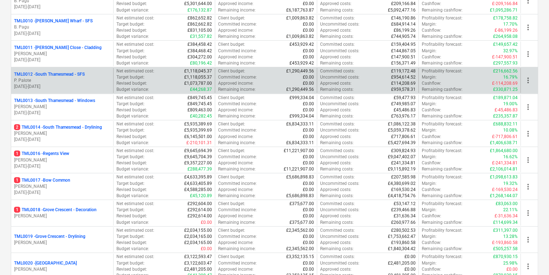
scroll to position [404, 0]
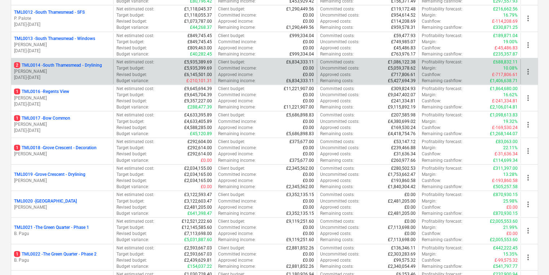
click at [60, 72] on p "[PERSON_NAME]" at bounding box center [62, 71] width 96 height 6
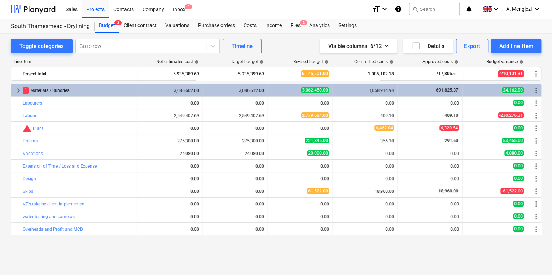
click at [291, 33] on div "Toggle categories Go to row Timeline Visible columns : 6/12 Details Export Add …" at bounding box center [276, 146] width 552 height 227
click at [295, 28] on div "Files 2" at bounding box center [295, 25] width 19 height 14
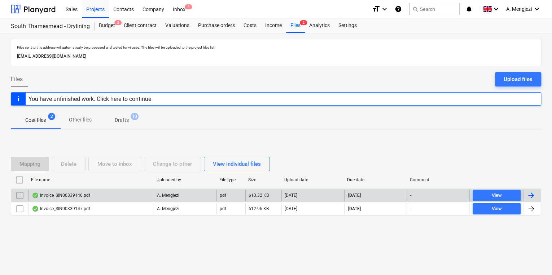
click at [170, 192] on p "A. Mengjezi" at bounding box center [168, 195] width 22 height 6
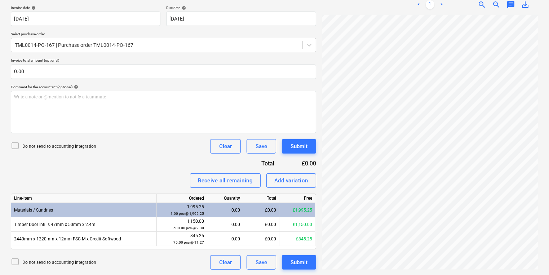
scroll to position [0, 19]
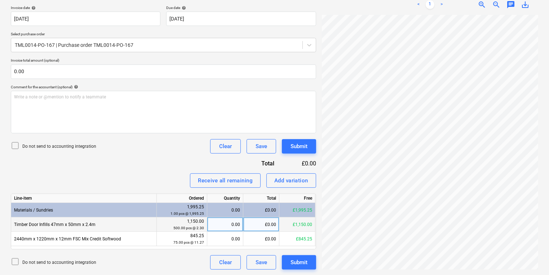
click at [231, 224] on div "0.00" at bounding box center [225, 224] width 30 height 14
type input "500"
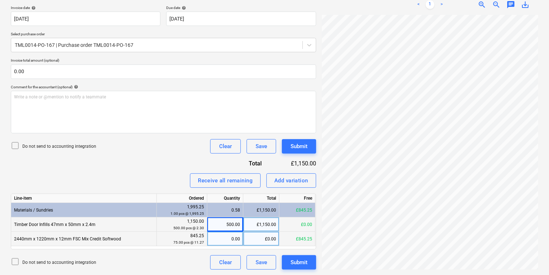
click at [232, 240] on div "0.00" at bounding box center [225, 239] width 30 height 14
type input "75"
click at [310, 238] on div "Create new document Select company EPD Insulation Group Add new company Select …" at bounding box center [274, 87] width 533 height 369
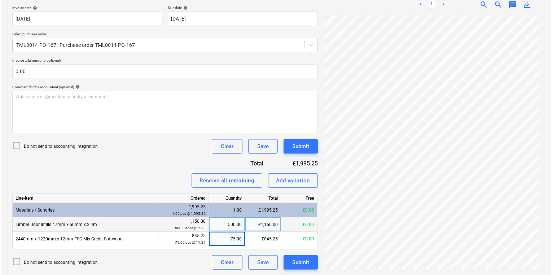
scroll to position [205, 109]
click at [300, 262] on div "Submit" at bounding box center [299, 262] width 17 height 9
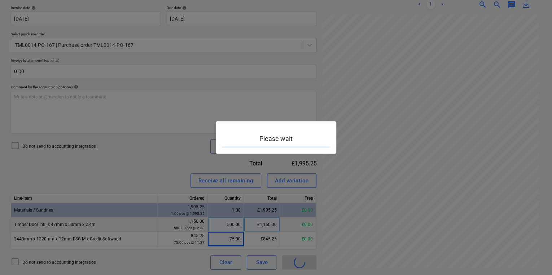
scroll to position [205, 109]
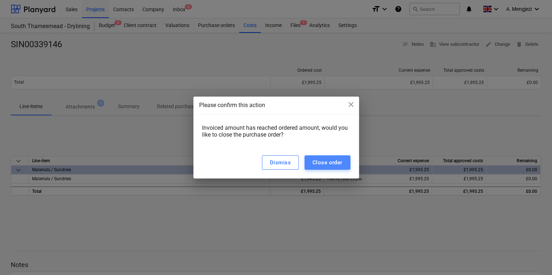
click at [320, 157] on button "Close order" at bounding box center [327, 162] width 46 height 14
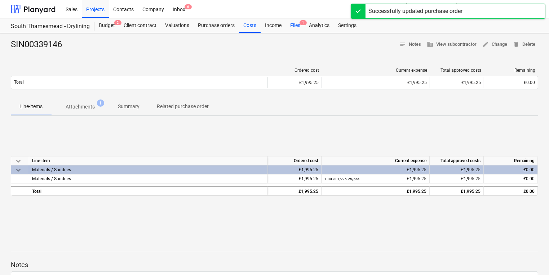
click at [297, 19] on header "Sales Projects Contacts Company Inbox 6 format_size keyboard_arrow_down help se…" at bounding box center [274, 16] width 549 height 33
click at [297, 22] on div "Files 1" at bounding box center [295, 25] width 19 height 14
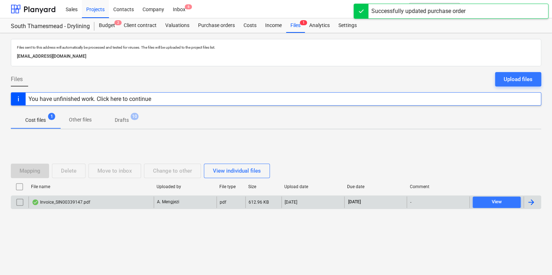
click at [93, 196] on div "Invoice_SIN00339147.pdf" at bounding box center [90, 202] width 125 height 12
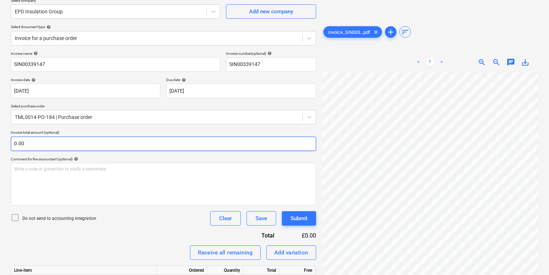
scroll to position [119, 0]
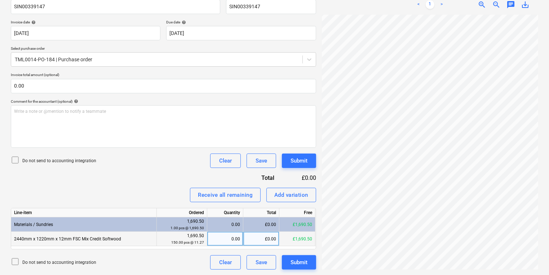
click at [231, 241] on div "0.00" at bounding box center [225, 239] width 30 height 14
type input "150"
click at [306, 262] on div "Submit" at bounding box center [299, 262] width 17 height 9
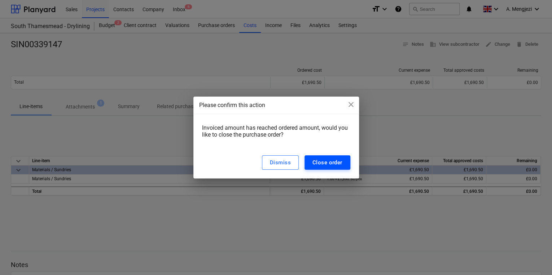
click at [338, 159] on div "Close order" at bounding box center [327, 162] width 30 height 9
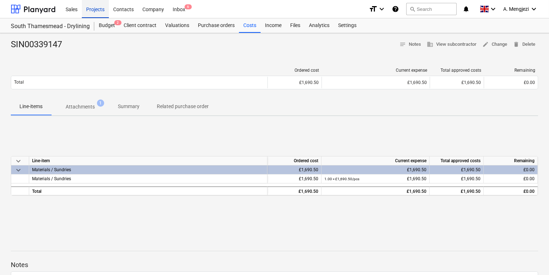
click at [93, 10] on div "Projects" at bounding box center [95, 9] width 27 height 18
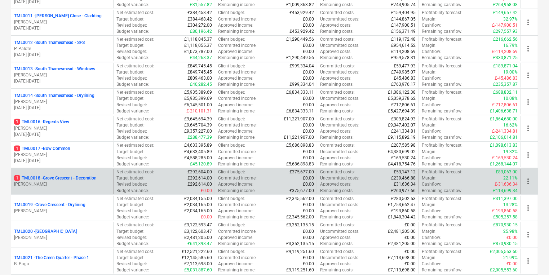
scroll to position [404, 0]
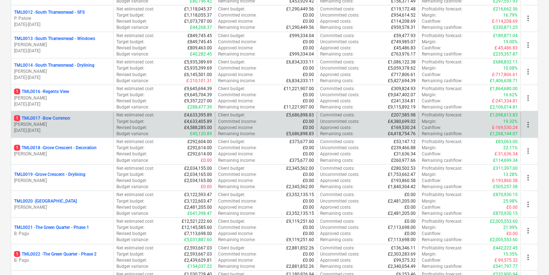
click at [86, 121] on p "[PERSON_NAME]" at bounding box center [62, 124] width 96 height 6
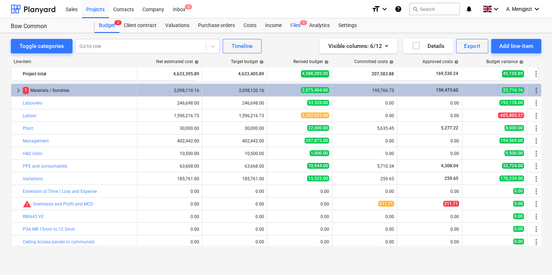
click at [300, 27] on div "Files 1" at bounding box center [295, 25] width 19 height 14
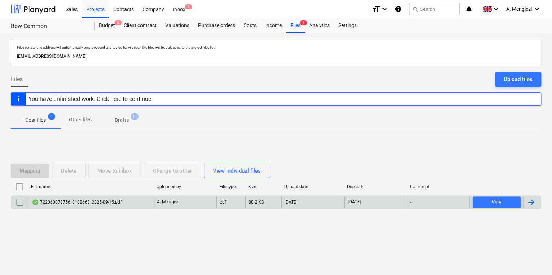
click at [103, 200] on div "722060078756_0108663_2025-09-15.pdf" at bounding box center [77, 202] width 90 height 6
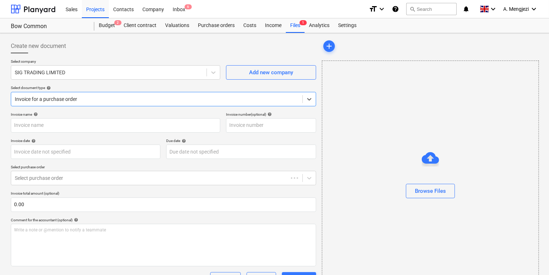
type input "722060078756"
type input "[DATE]"
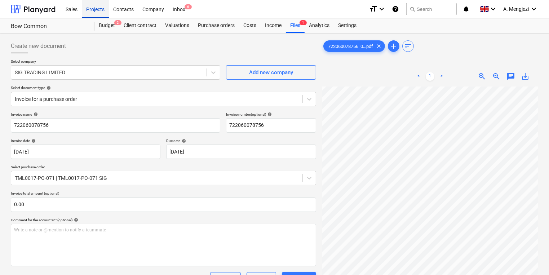
click at [95, 8] on div "Projects" at bounding box center [95, 9] width 27 height 18
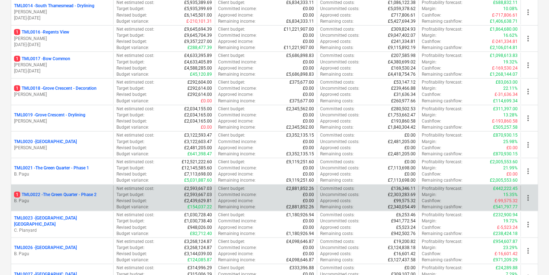
scroll to position [461, 0]
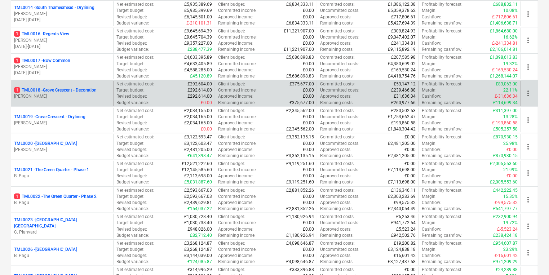
click at [83, 89] on p "1 TML0018 - Grove Crescent - Decoration" at bounding box center [55, 90] width 83 height 6
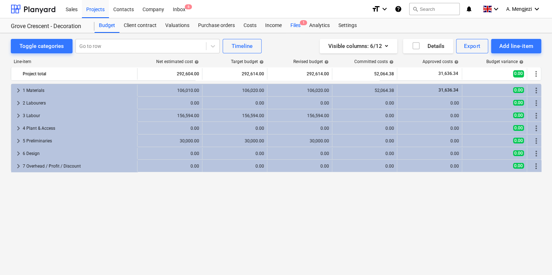
click at [299, 26] on div "Files 1" at bounding box center [295, 25] width 19 height 14
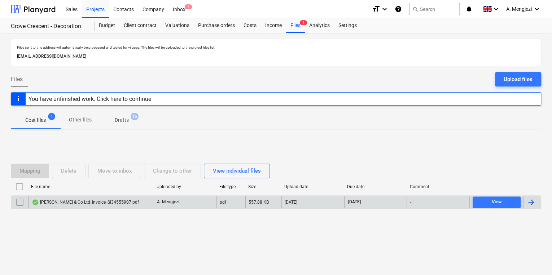
click at [137, 203] on div "[PERSON_NAME] & Co Ltd_Invoice_SI34555907.pdf" at bounding box center [90, 202] width 125 height 12
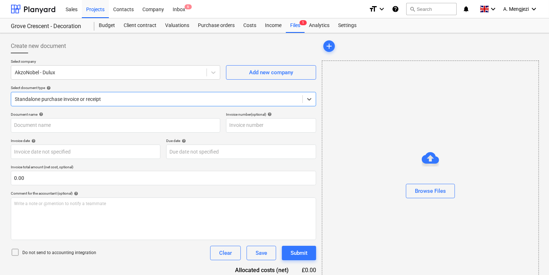
type input "S134555907"
type input "[DATE]"
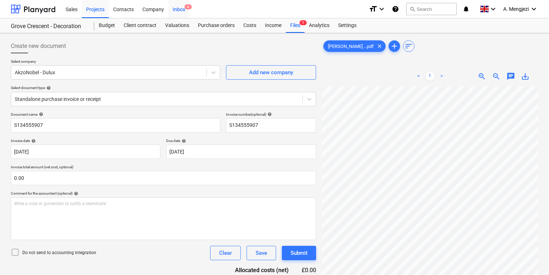
click at [184, 11] on div "Inbox 6" at bounding box center [178, 9] width 21 height 18
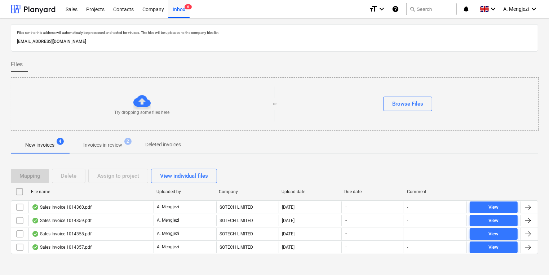
click at [103, 149] on p "Invoices in review" at bounding box center [102, 145] width 39 height 8
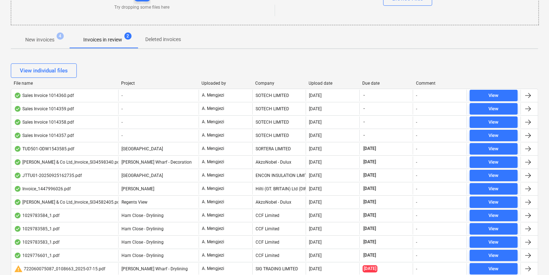
scroll to position [1, 0]
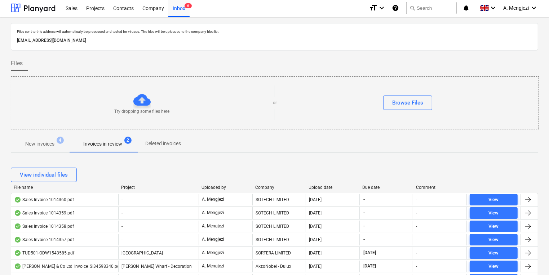
click at [132, 186] on div "Project" at bounding box center [158, 187] width 75 height 5
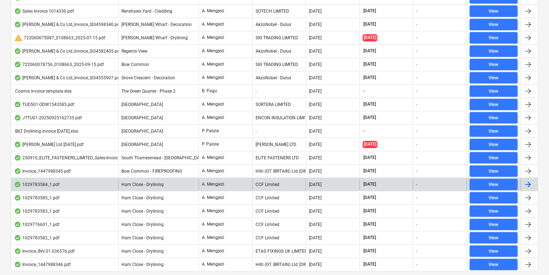
scroll to position [232, 0]
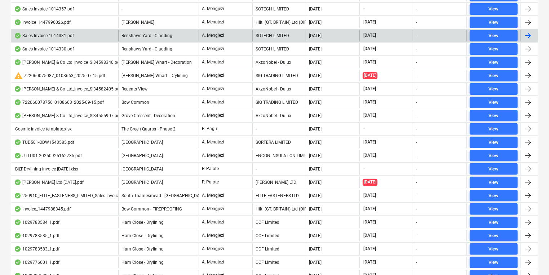
click at [262, 35] on div "SOTECH LIMITED" at bounding box center [279, 36] width 54 height 12
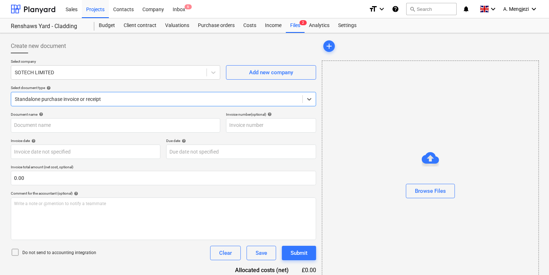
type input "1014331"
type input "[DATE]"
click at [114, 97] on div at bounding box center [157, 99] width 284 height 7
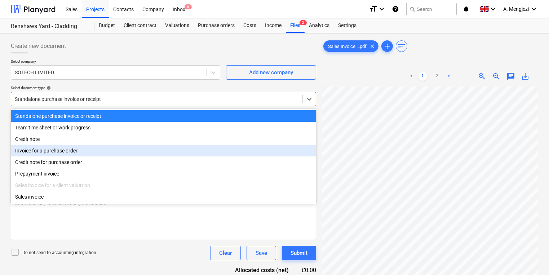
click at [104, 155] on div "Invoice for a purchase order" at bounding box center [163, 151] width 305 height 12
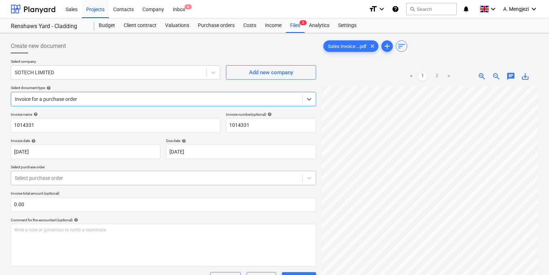
click at [101, 176] on div at bounding box center [157, 177] width 284 height 7
click at [100, 176] on div at bounding box center [157, 177] width 284 height 7
click at [331, 57] on div "Sales Invoice ...pdf clear add sort < 1 2 > zoom_in zoom_out chat 0 save_alt" at bounding box center [430, 190] width 216 height 302
click at [177, 6] on div "Inbox 6" at bounding box center [178, 9] width 21 height 18
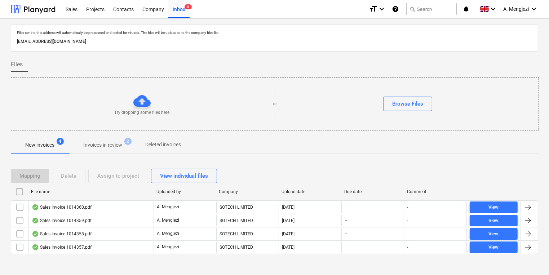
click at [93, 148] on p "Invoices in review" at bounding box center [102, 145] width 39 height 8
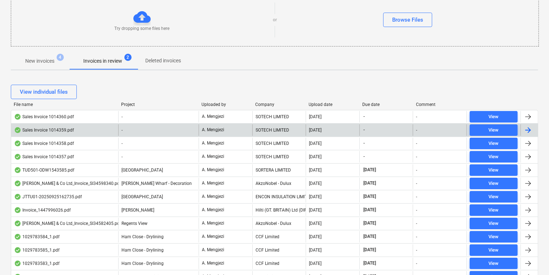
scroll to position [87, 0]
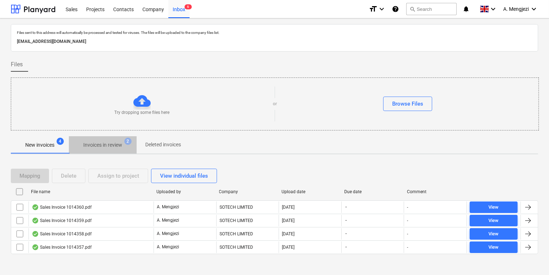
click at [85, 147] on p "Invoices in review" at bounding box center [102, 145] width 39 height 8
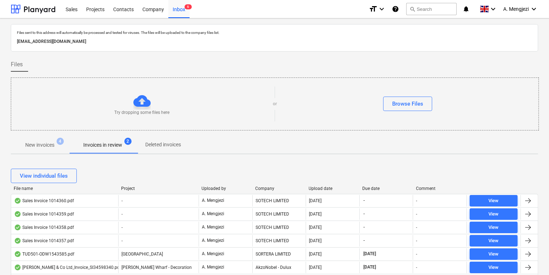
click at [131, 189] on div "Project" at bounding box center [158, 188] width 75 height 5
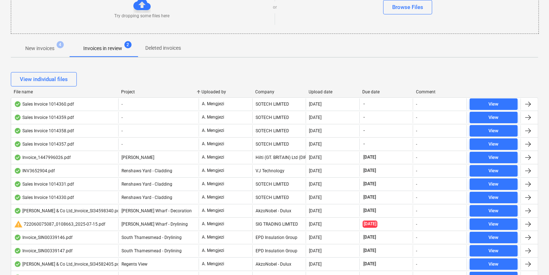
scroll to position [115, 0]
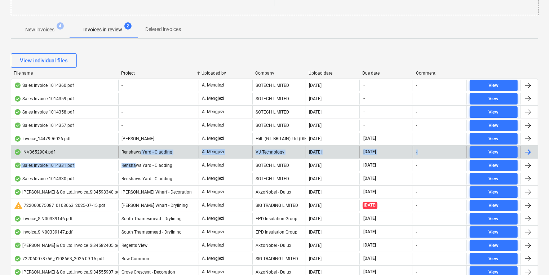
drag, startPoint x: 135, startPoint y: 159, endPoint x: 140, endPoint y: 150, distance: 10.3
click at [140, 150] on div "Sales Invoice 1014360.pdf - A. Mengjezi SOTECH LIMITED [DATE] - - View Sales In…" at bounding box center [274, 272] width 527 height 387
click at [140, 150] on span "Renshaws Yard - Cladding" at bounding box center [146, 152] width 51 height 5
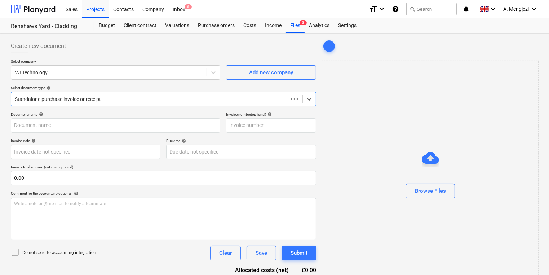
type input "INV3652904"
type input "[DATE]"
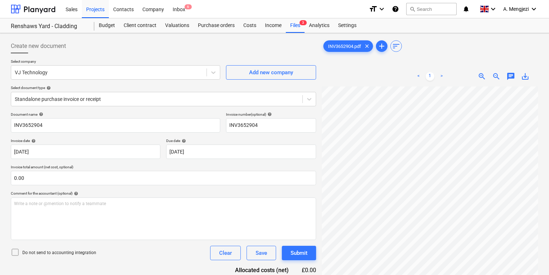
scroll to position [140, 101]
